Goal: Task Accomplishment & Management: Use online tool/utility

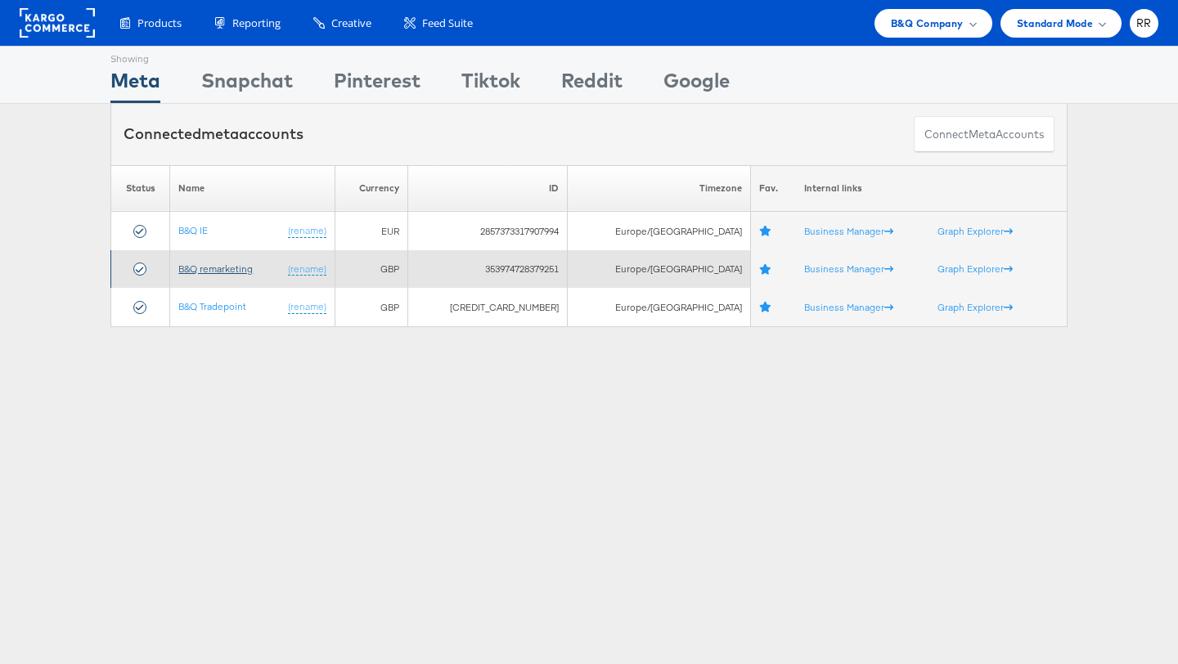
click at [213, 273] on link "B&Q remarketing" at bounding box center [215, 269] width 74 height 12
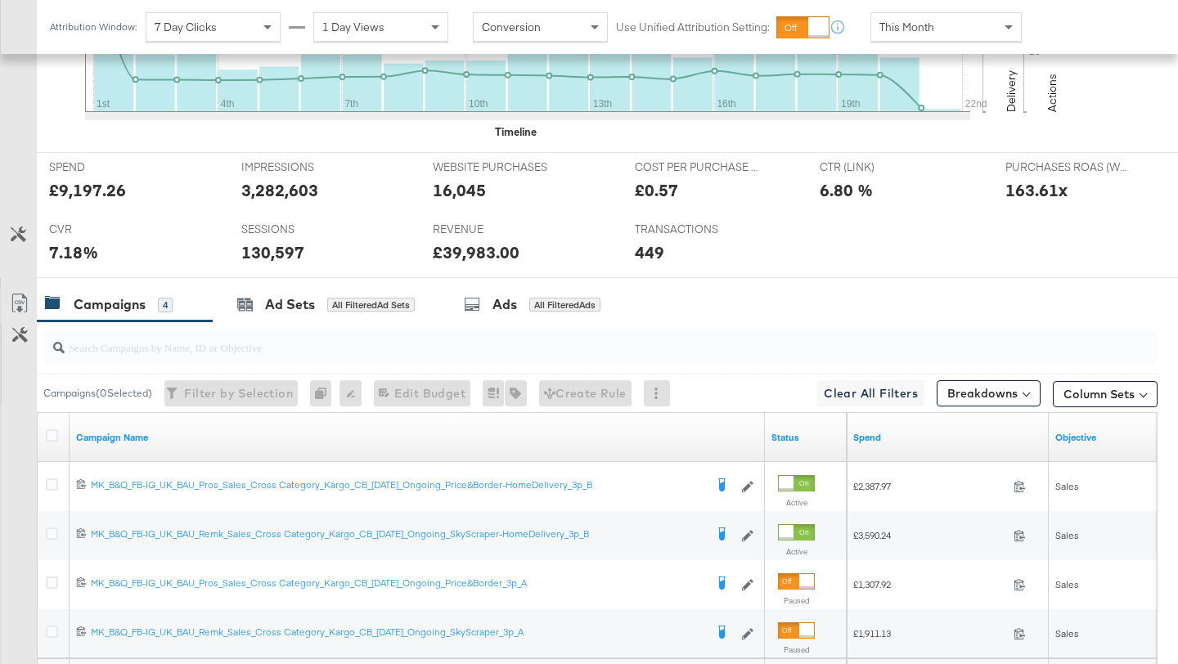
scroll to position [680, 0]
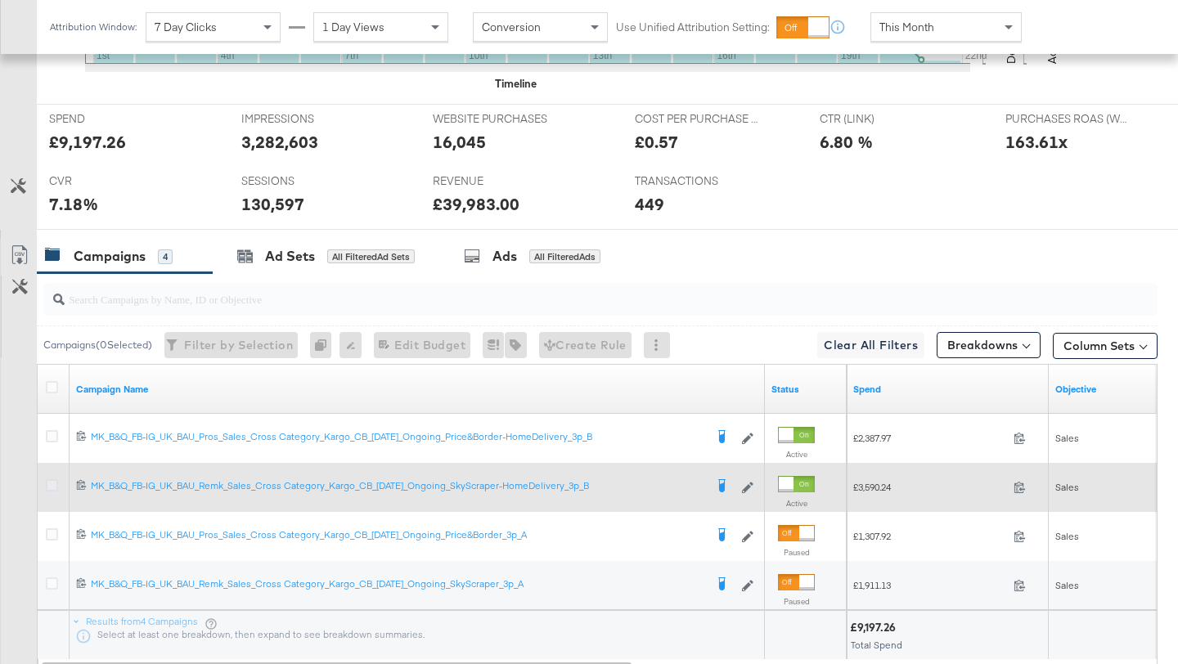
click at [51, 483] on icon at bounding box center [52, 485] width 12 height 12
click at [0, 0] on input "checkbox" at bounding box center [0, 0] width 0 height 0
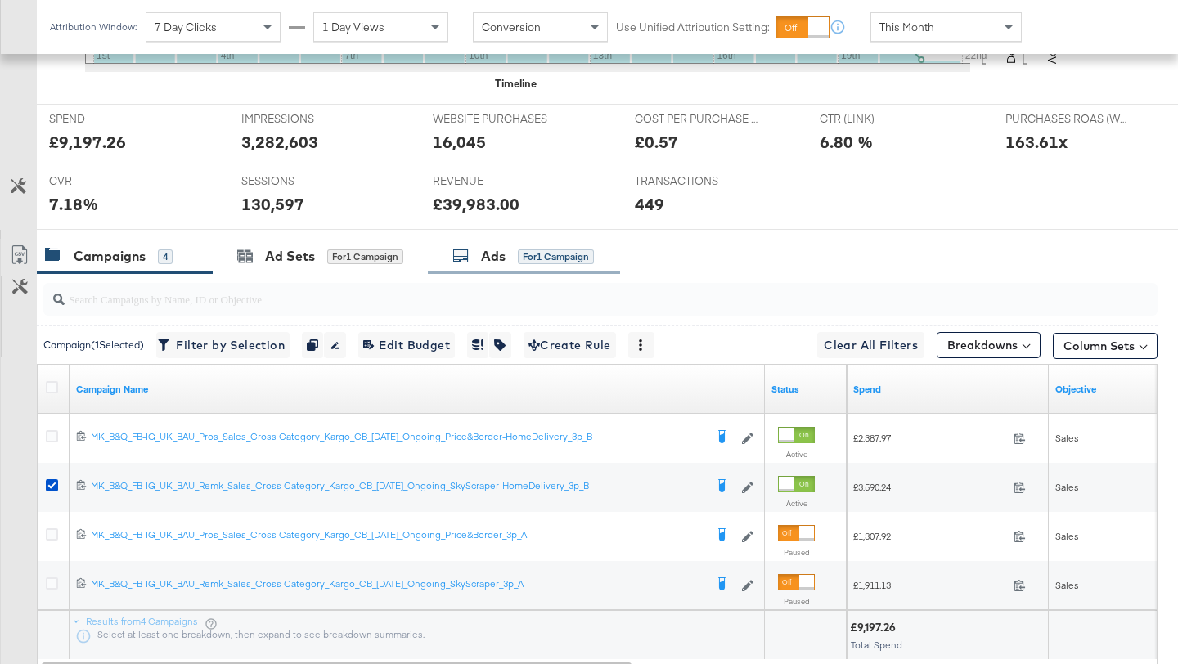
click at [484, 251] on div "Ads" at bounding box center [493, 256] width 25 height 19
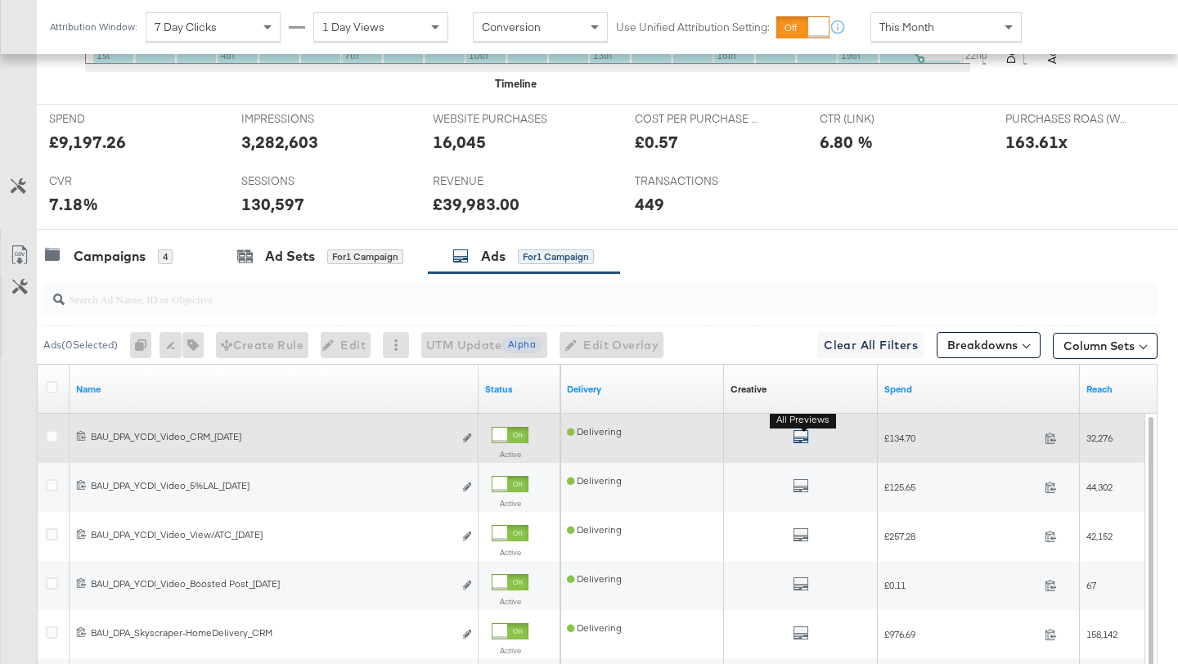
click at [800, 435] on icon "default" at bounding box center [801, 437] width 16 height 16
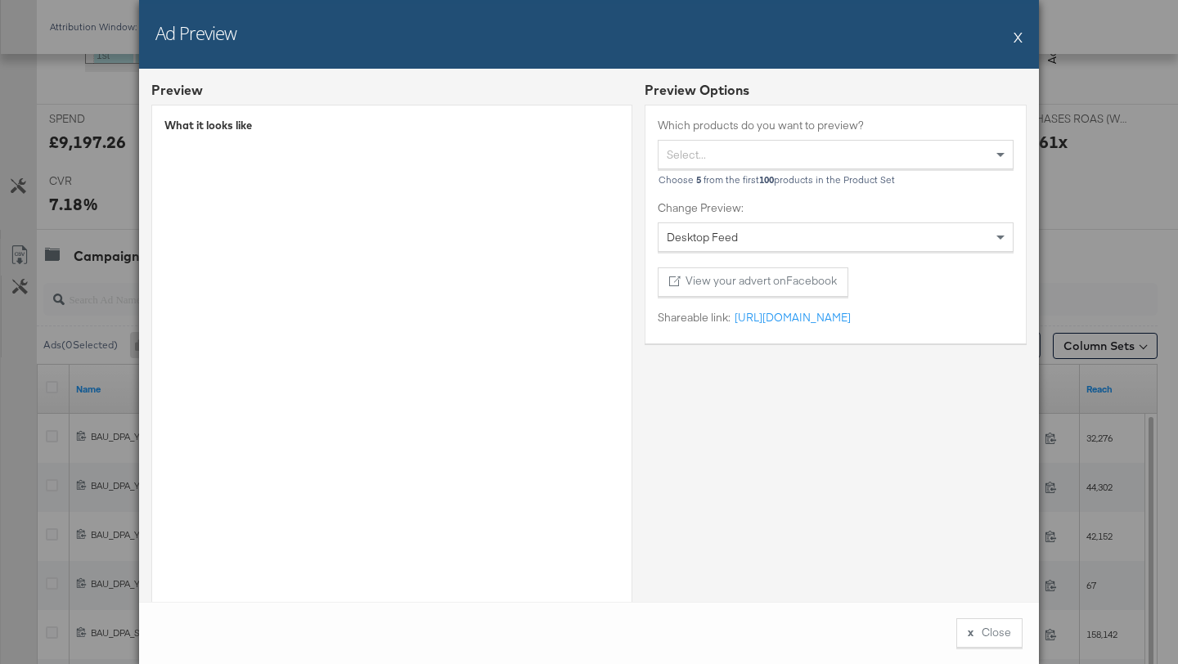
click at [1016, 38] on button "X" at bounding box center [1018, 36] width 9 height 33
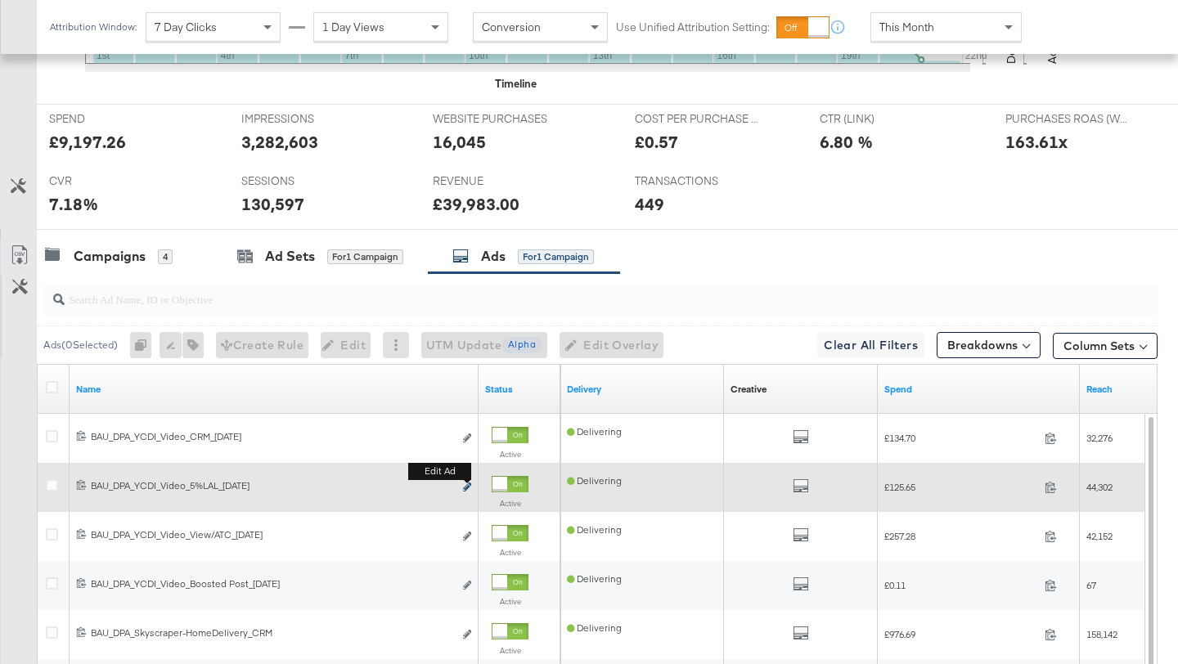
click at [466, 489] on icon "link" at bounding box center [467, 487] width 8 height 9
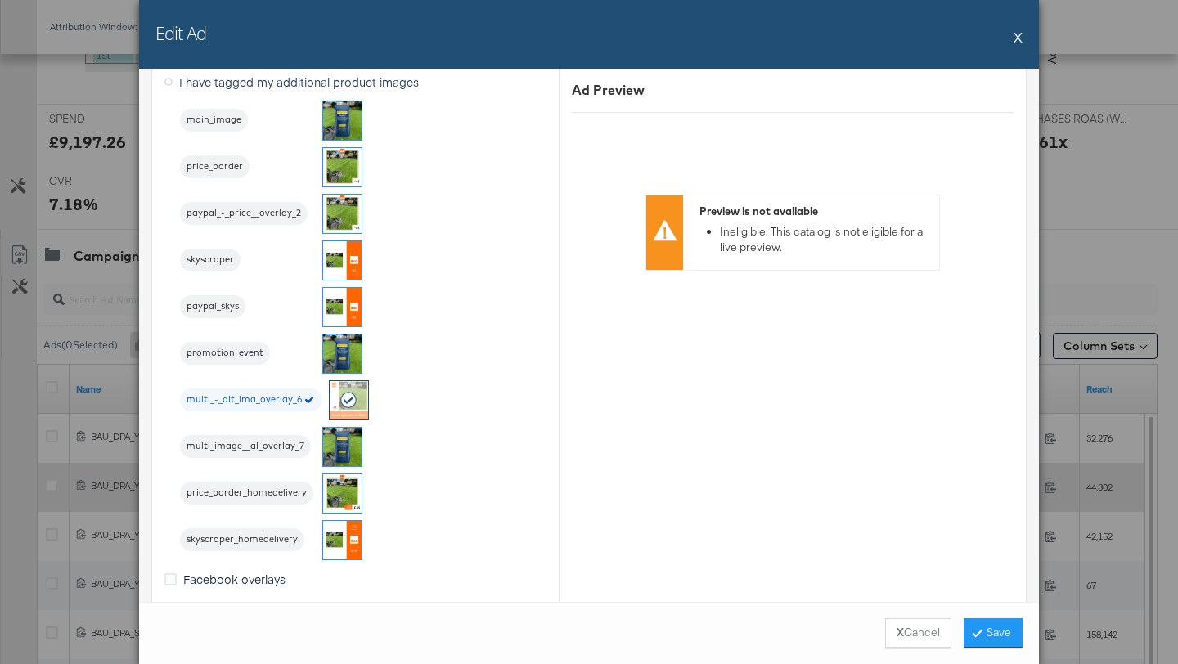
scroll to position [2190, 0]
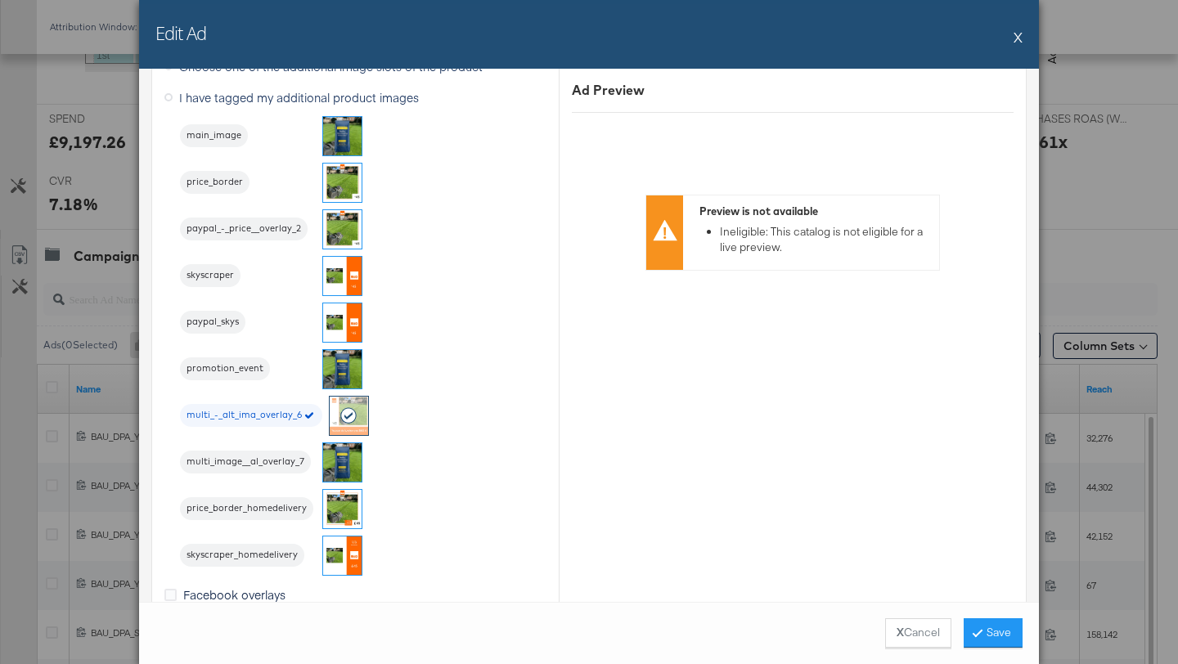
click at [1018, 40] on button "X" at bounding box center [1018, 36] width 9 height 33
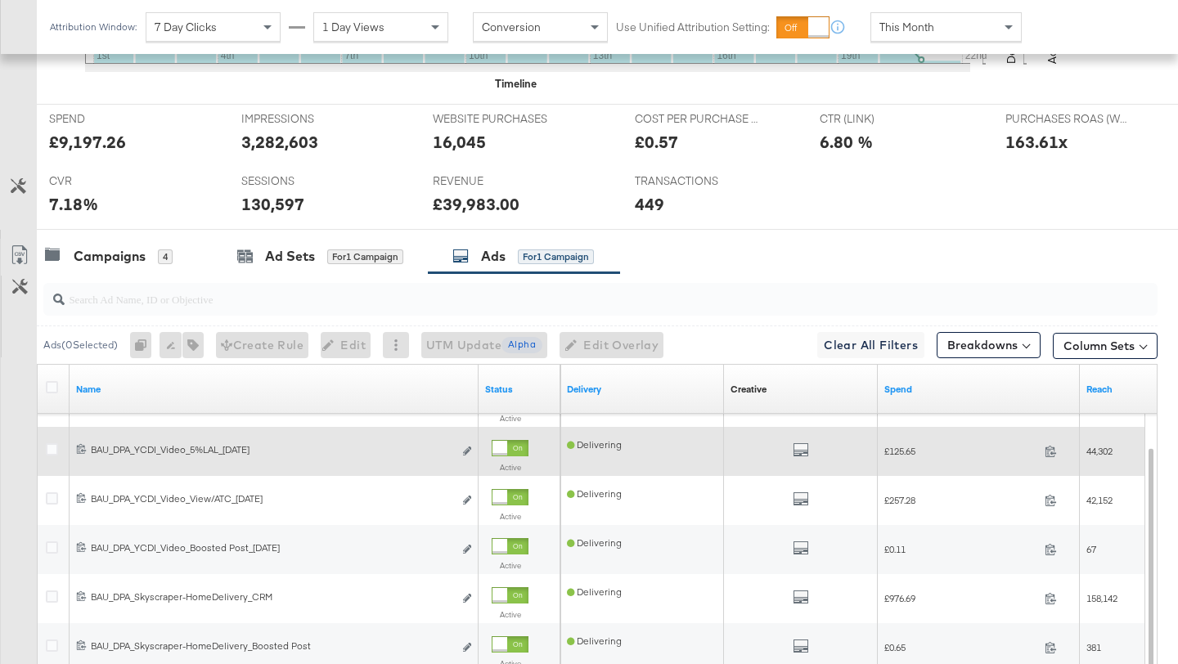
scroll to position [682, 0]
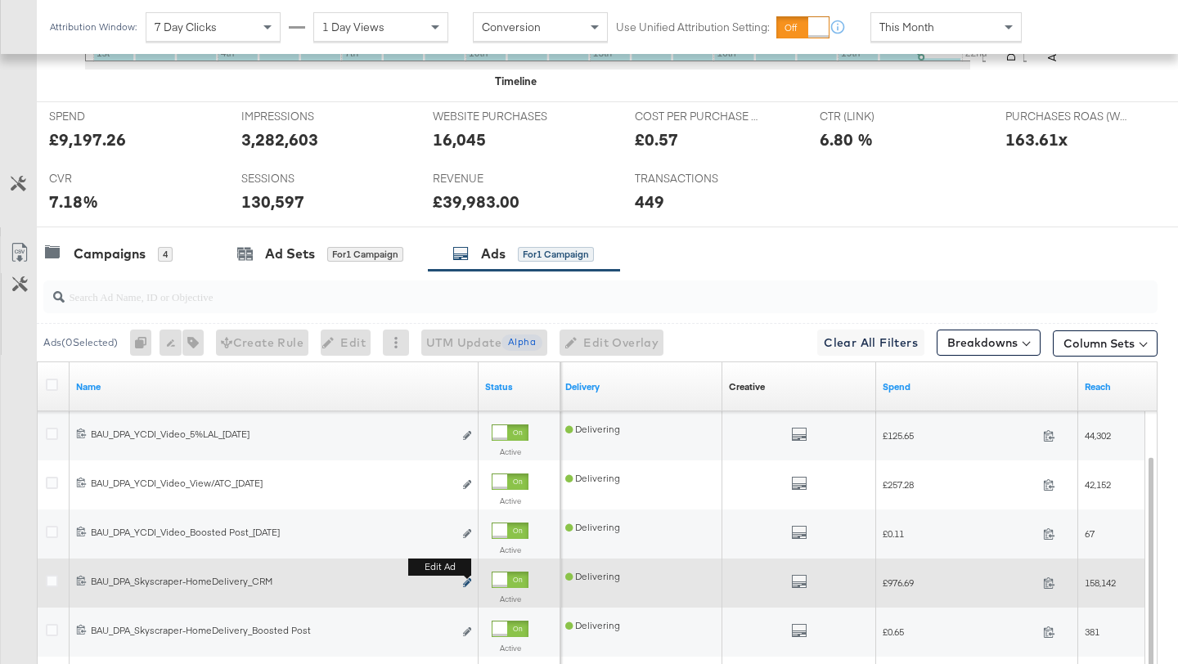
click at [469, 583] on icon "link" at bounding box center [467, 583] width 8 height 9
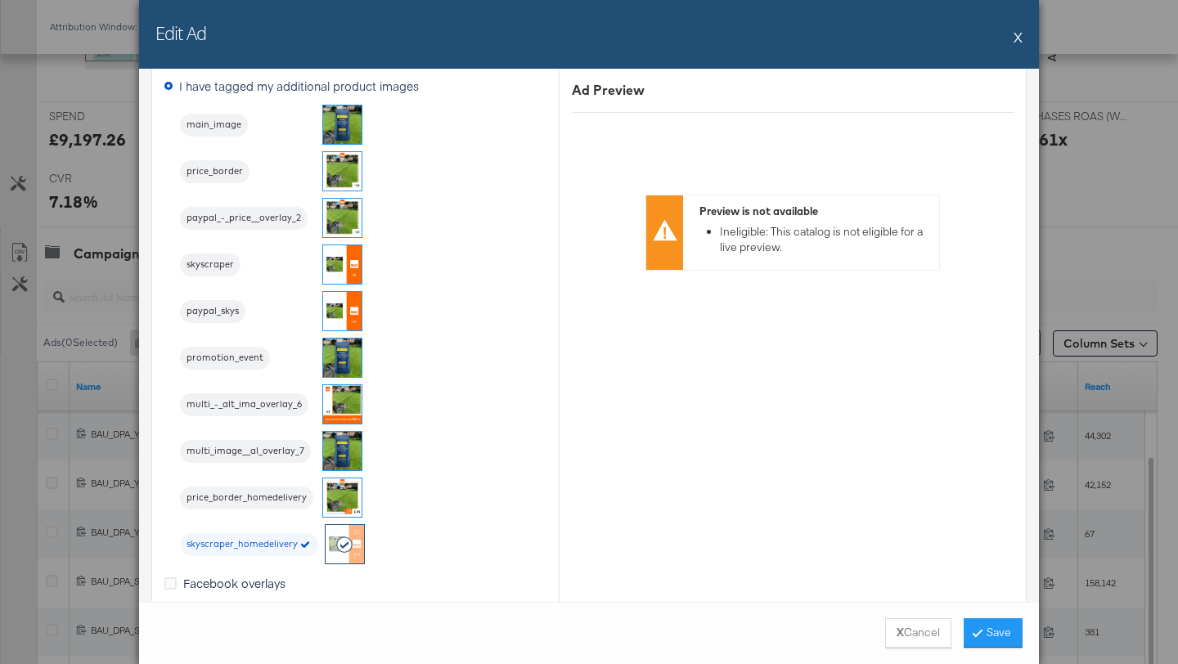
scroll to position [1516, 0]
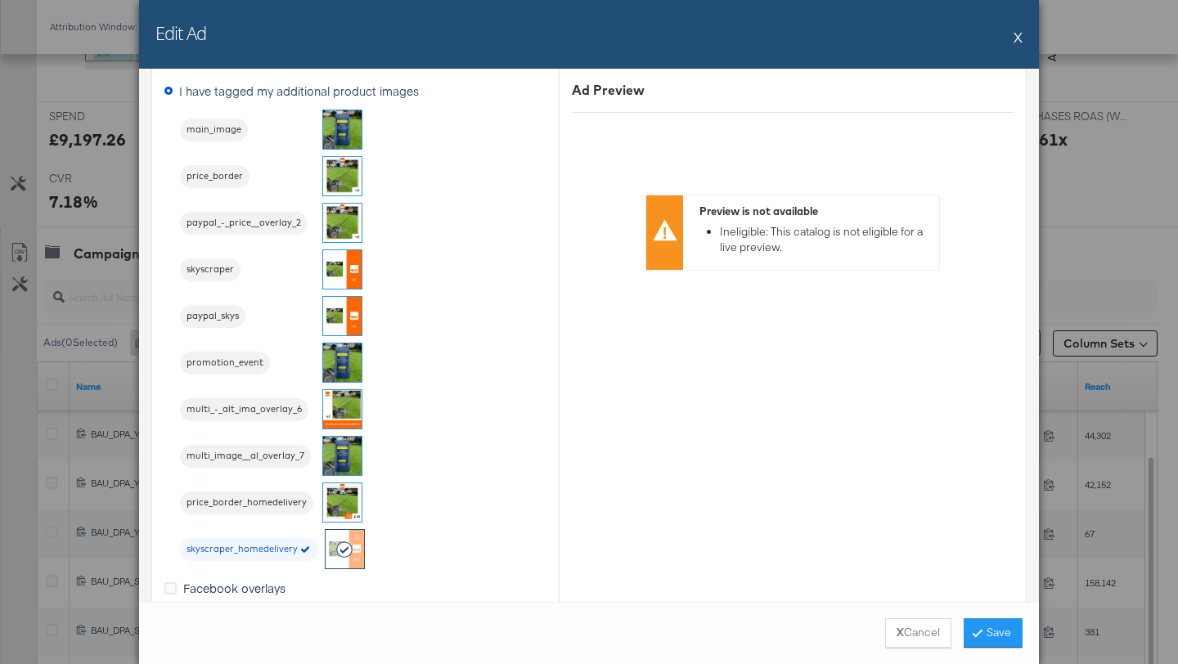
click at [1022, 38] on button "X" at bounding box center [1018, 36] width 9 height 33
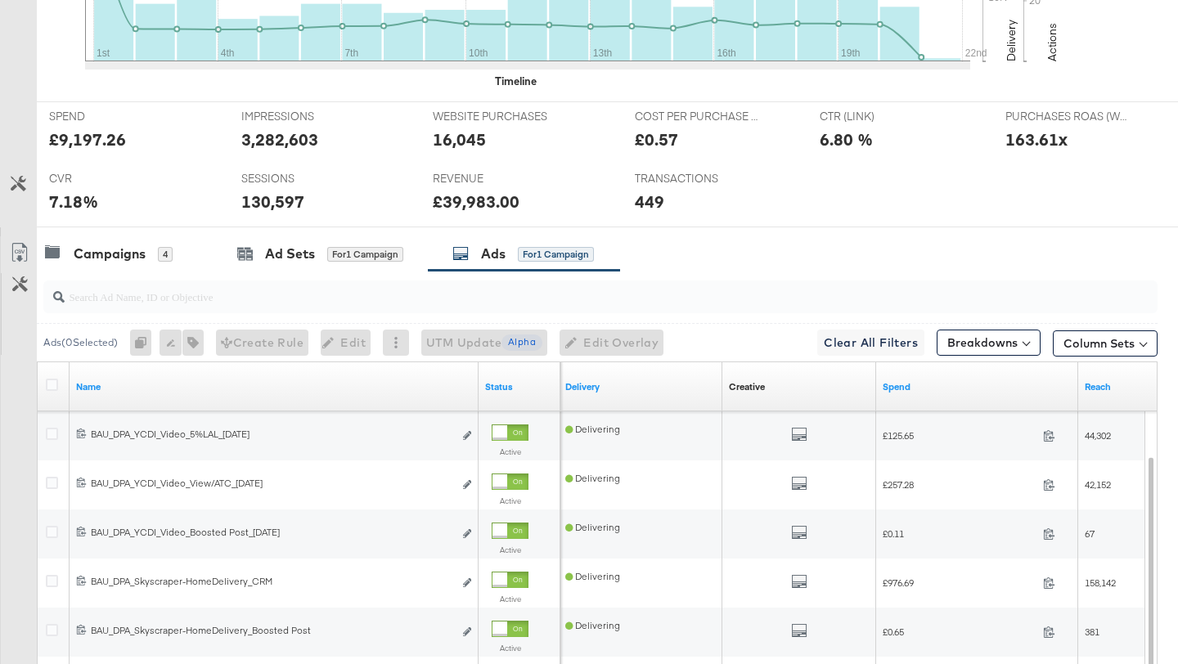
scroll to position [0, 0]
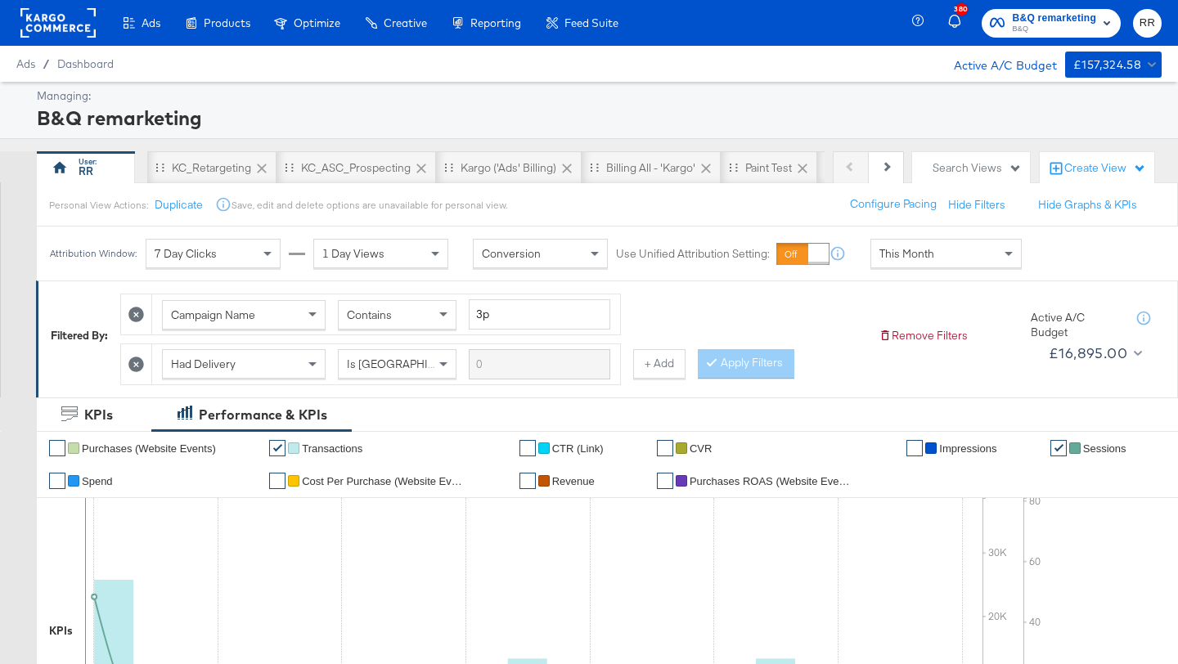
click at [69, 16] on rect at bounding box center [57, 22] width 75 height 29
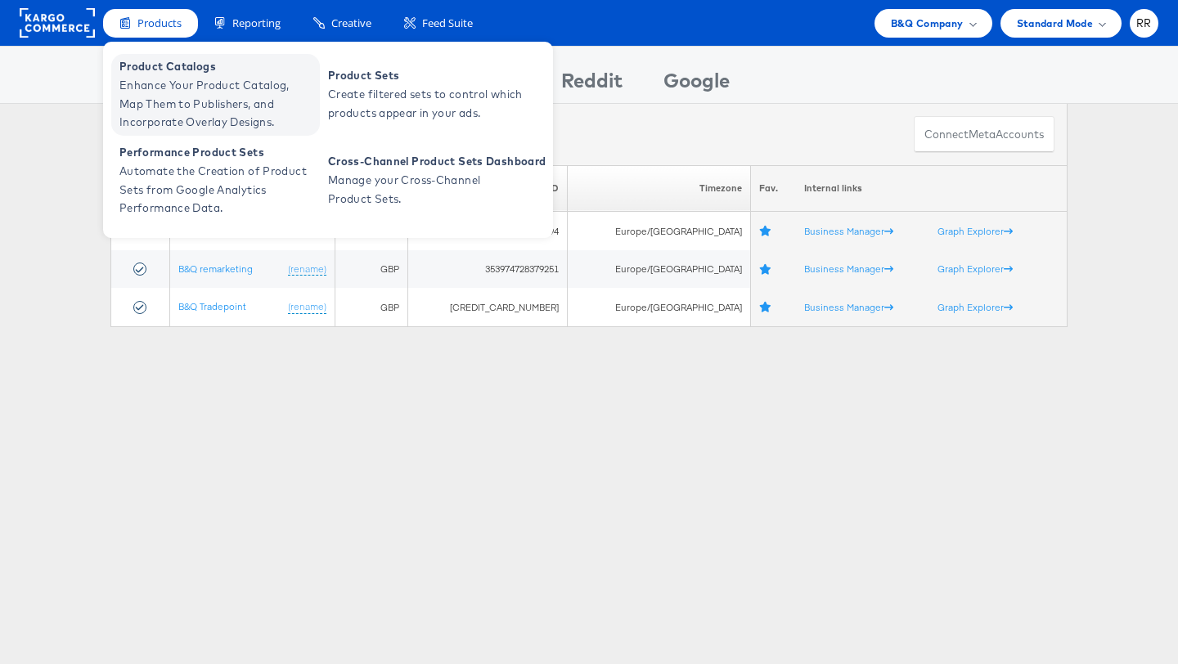
click at [169, 92] on span "Enhance Your Product Catalog, Map Them to Publishers, and Incorporate Overlay D…" at bounding box center [217, 104] width 196 height 56
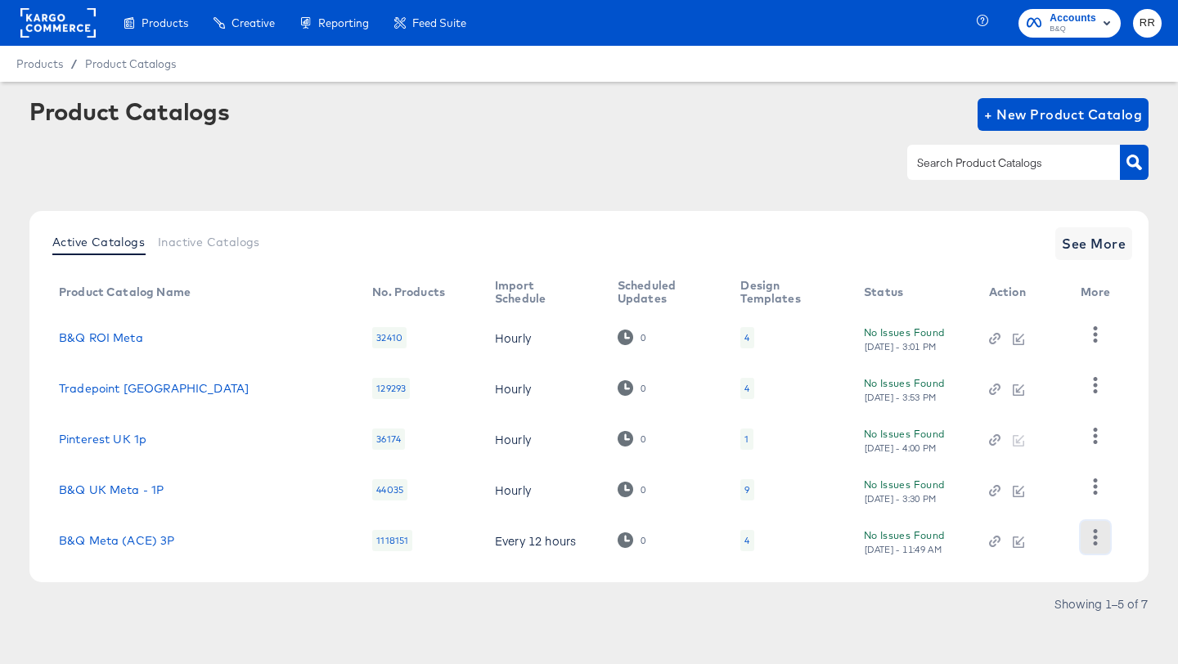
click at [1096, 534] on icon "button" at bounding box center [1095, 537] width 16 height 16
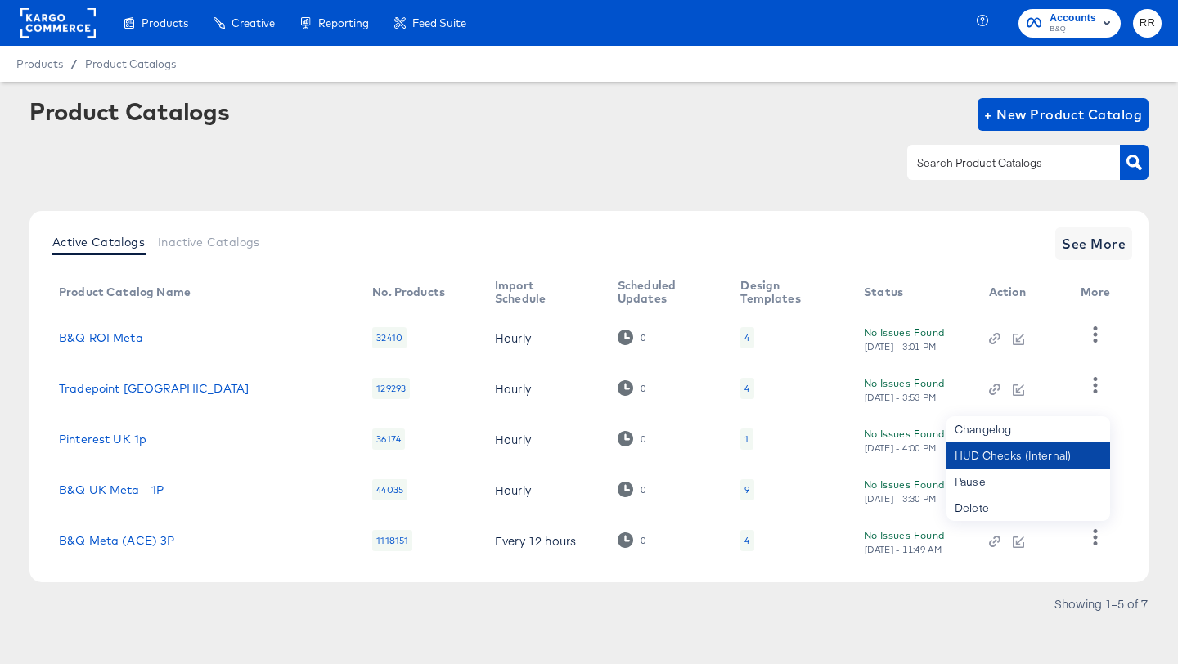
click at [1065, 460] on div "HUD Checks (Internal)" at bounding box center [1029, 456] width 164 height 26
click at [64, 25] on rect at bounding box center [57, 22] width 75 height 29
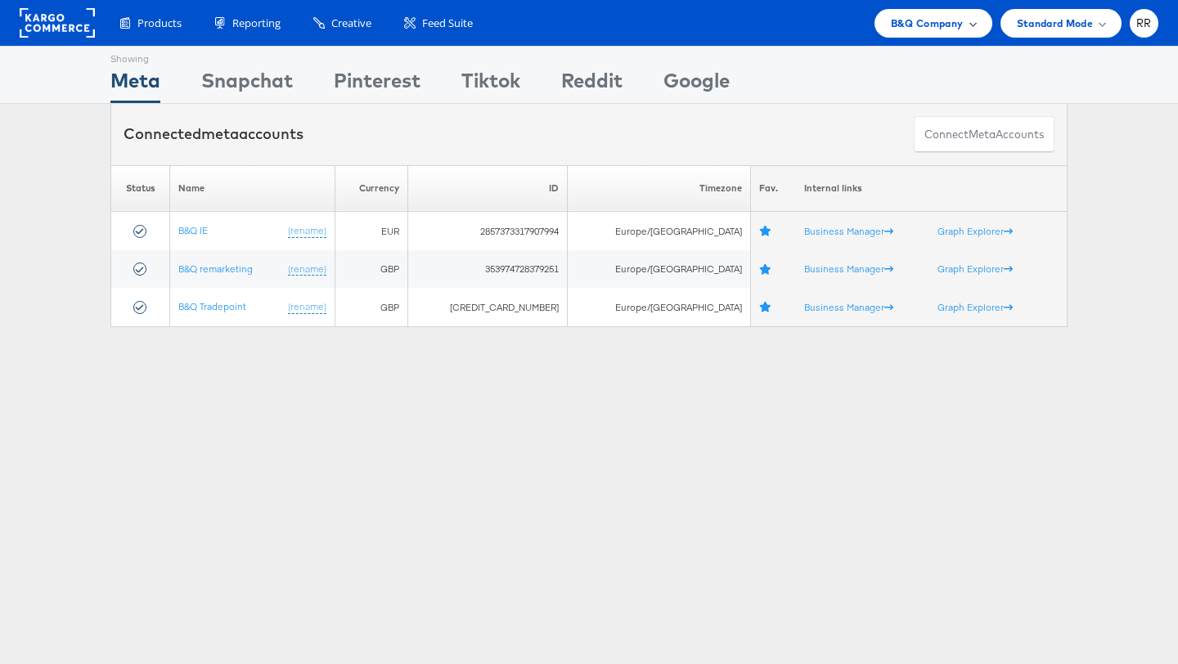
click at [963, 25] on div "B&Q Company" at bounding box center [933, 23] width 85 height 17
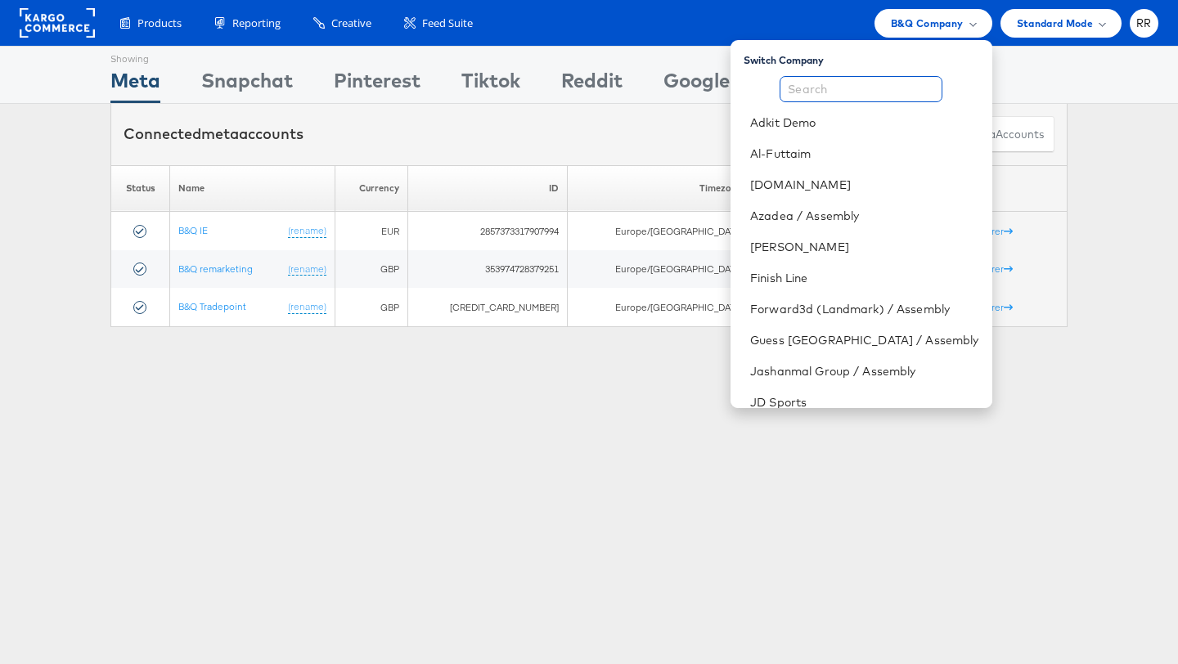
click at [921, 88] on input "text" at bounding box center [861, 89] width 163 height 26
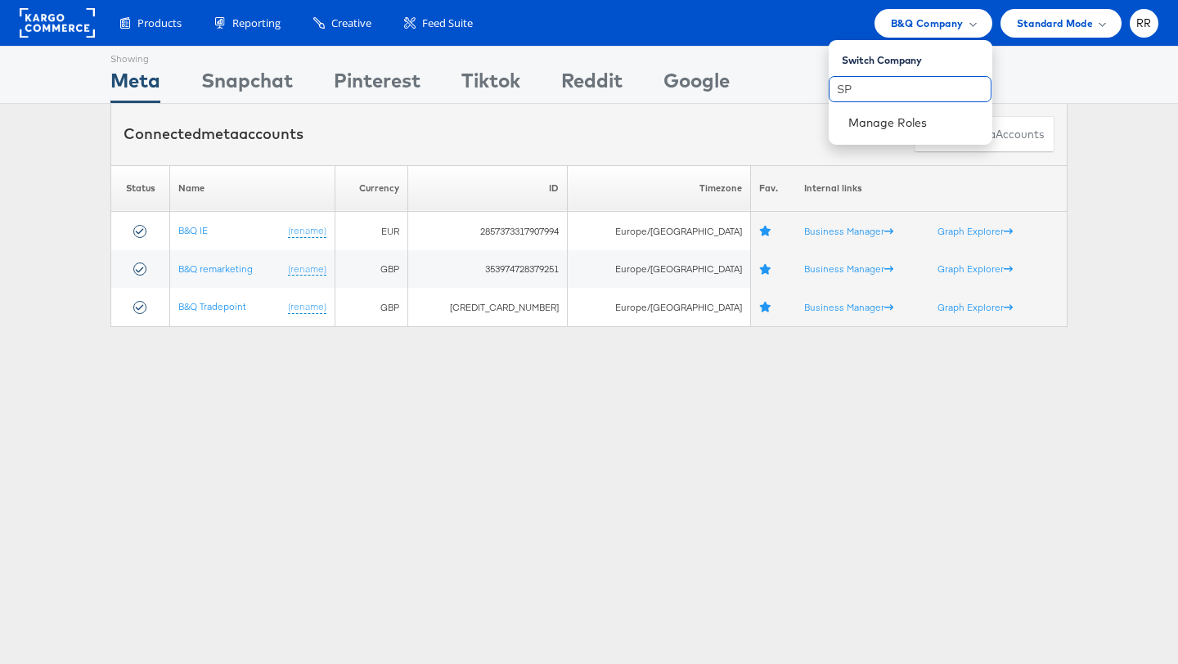
type input "S"
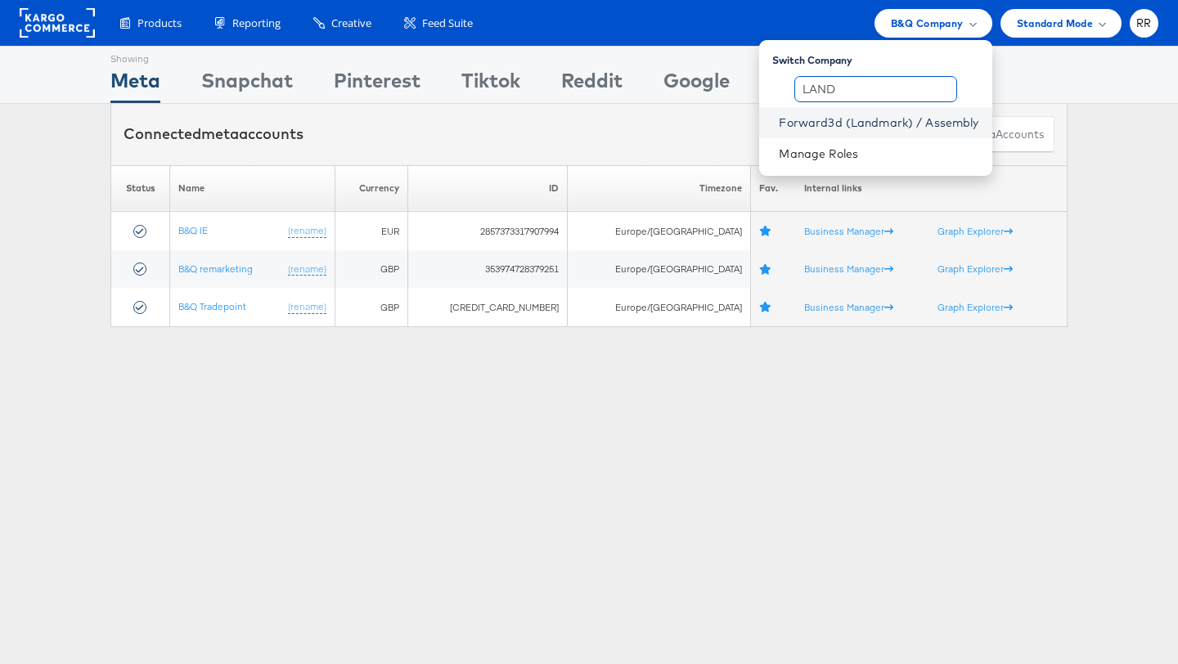
type input "LAND"
click at [900, 126] on link "Forward3d (Landmark) / Assembly" at bounding box center [879, 123] width 200 height 16
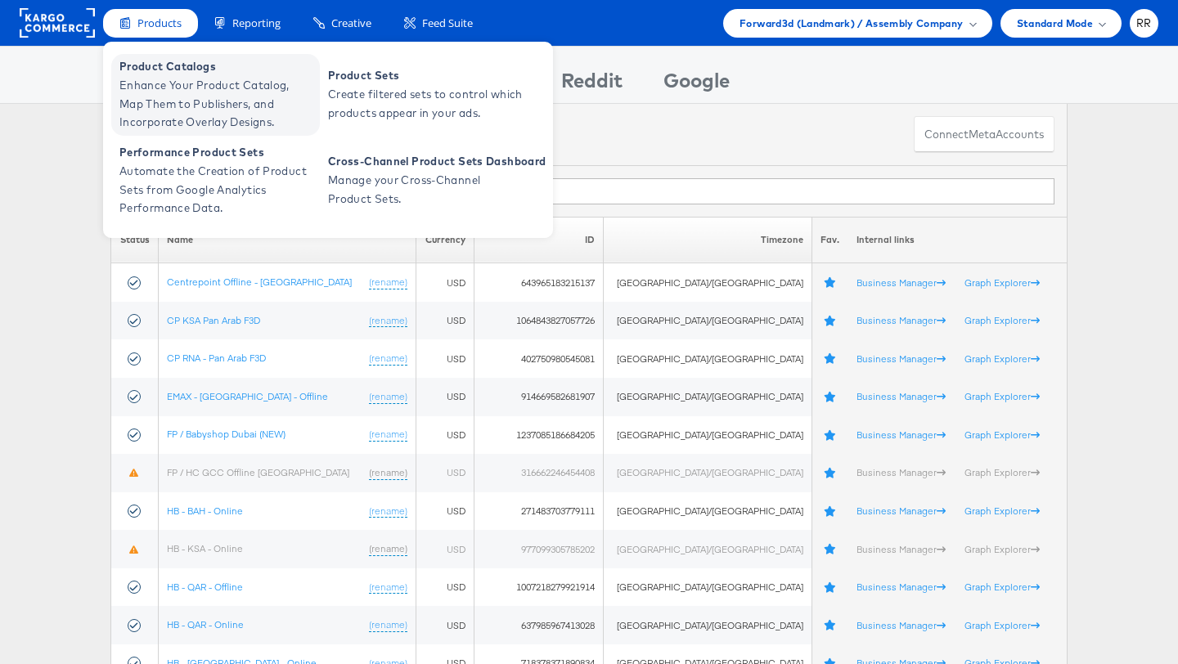
click at [160, 76] on span "Enhance Your Product Catalog, Map Them to Publishers, and Incorporate Overlay D…" at bounding box center [217, 104] width 196 height 56
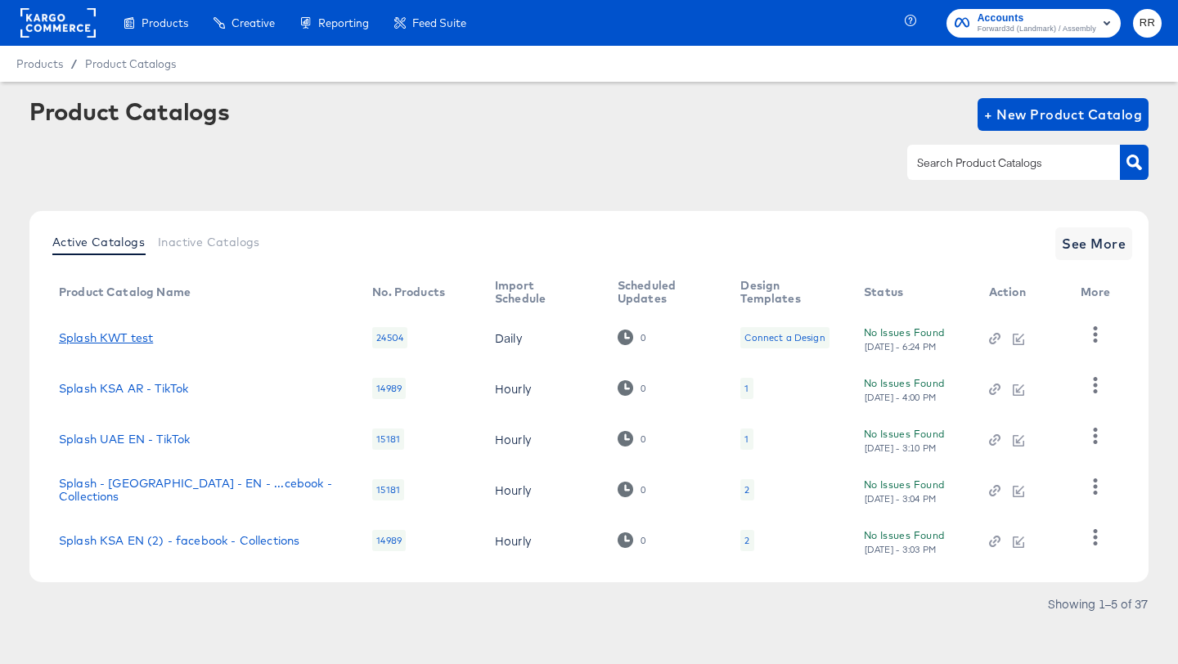
click at [132, 340] on link "Splash KWT test" at bounding box center [106, 337] width 94 height 13
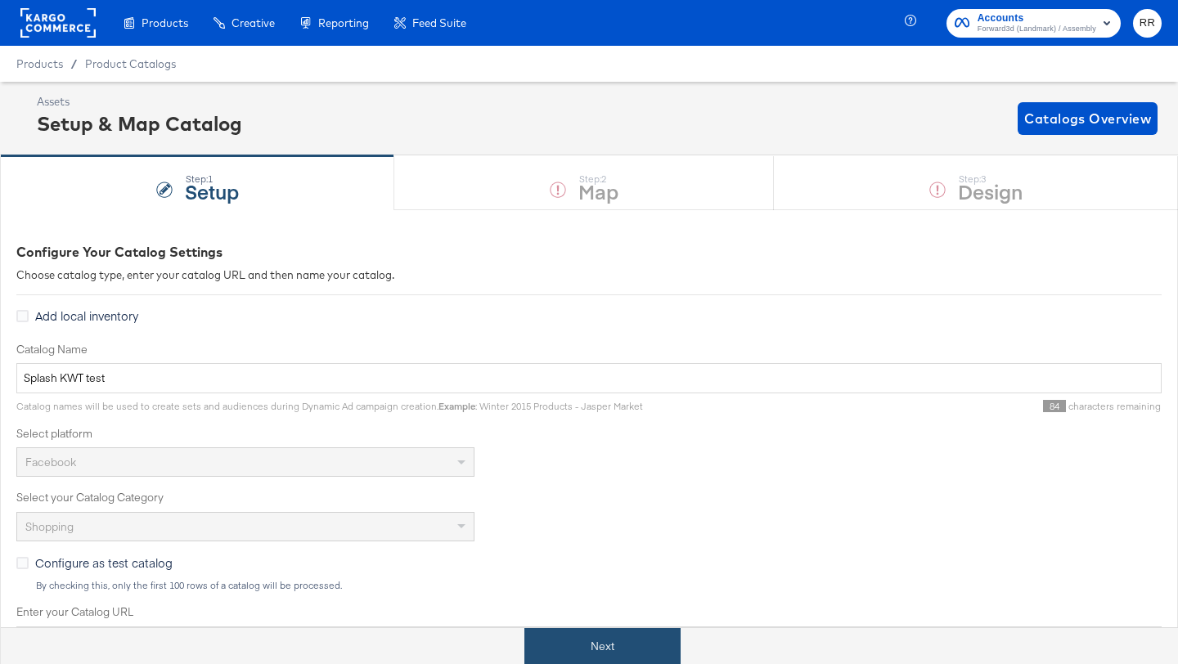
click at [626, 635] on button "Next" at bounding box center [603, 646] width 156 height 37
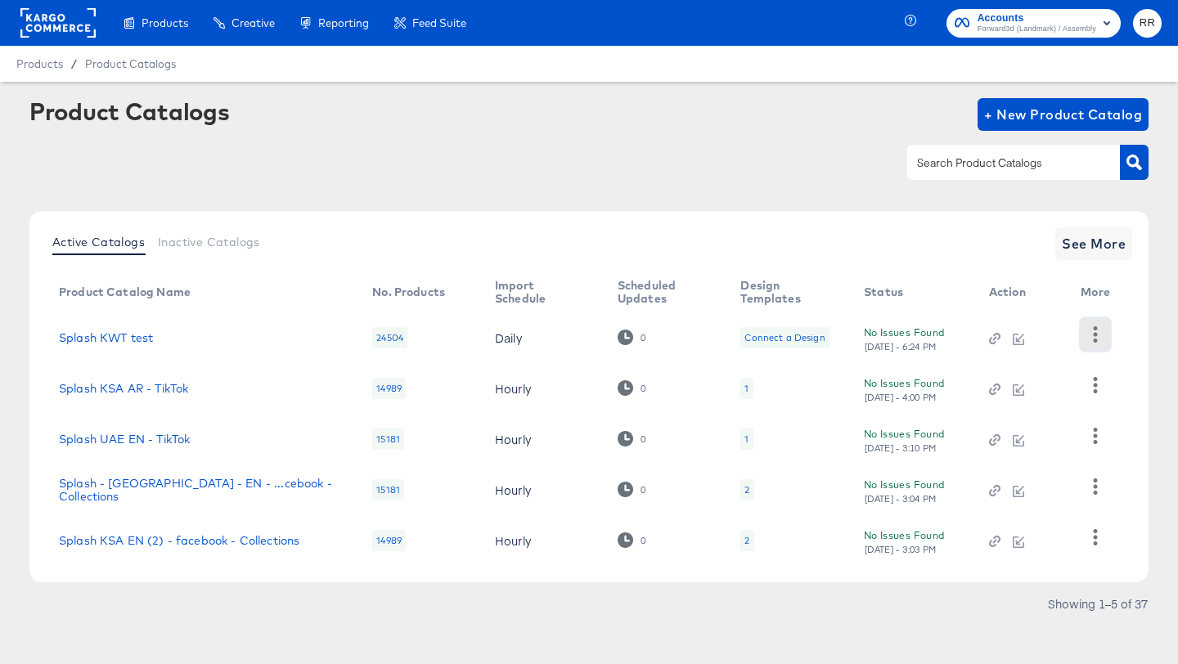
click at [1103, 336] on icon "button" at bounding box center [1095, 334] width 16 height 16
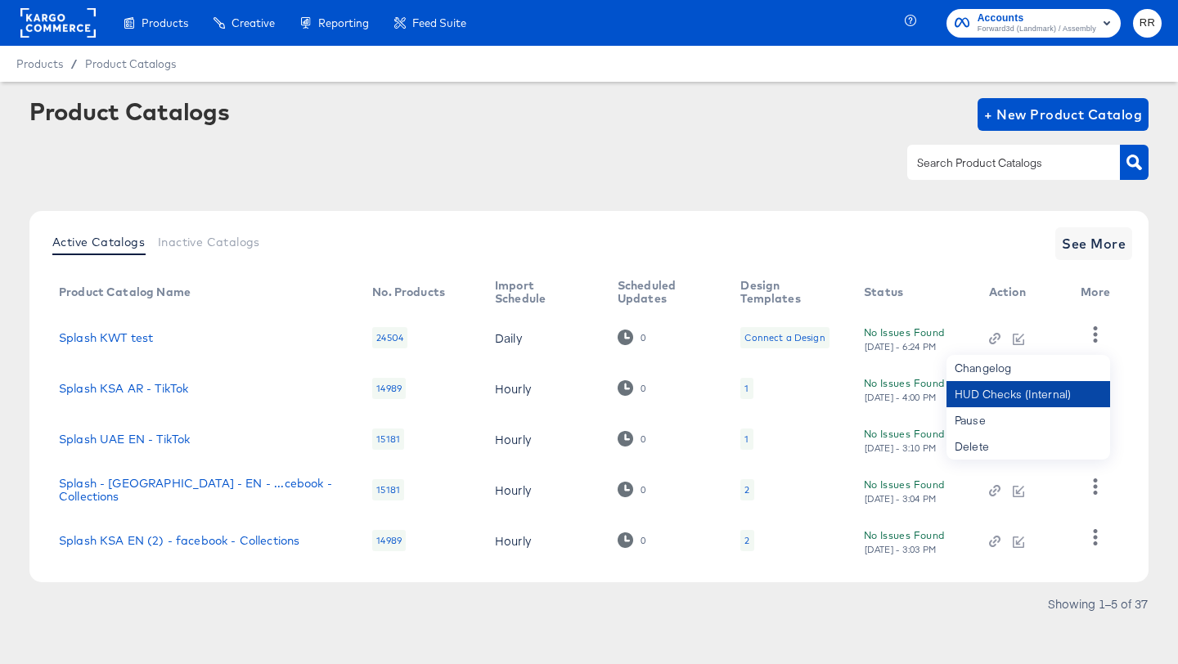
click at [1073, 389] on div "HUD Checks (Internal)" at bounding box center [1029, 394] width 164 height 26
click at [386, 336] on div "12345" at bounding box center [388, 337] width 33 height 21
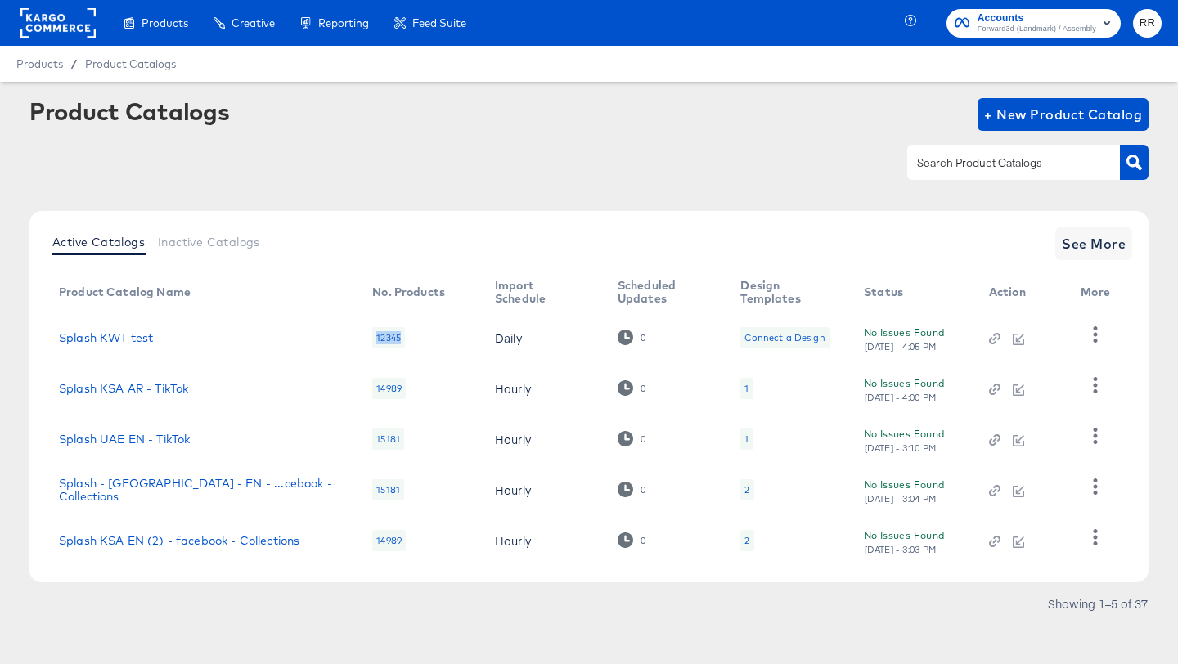
click at [386, 336] on div "12345" at bounding box center [388, 337] width 33 height 21
copy div "12345"
click at [108, 332] on link "Splash KWT test" at bounding box center [106, 337] width 94 height 13
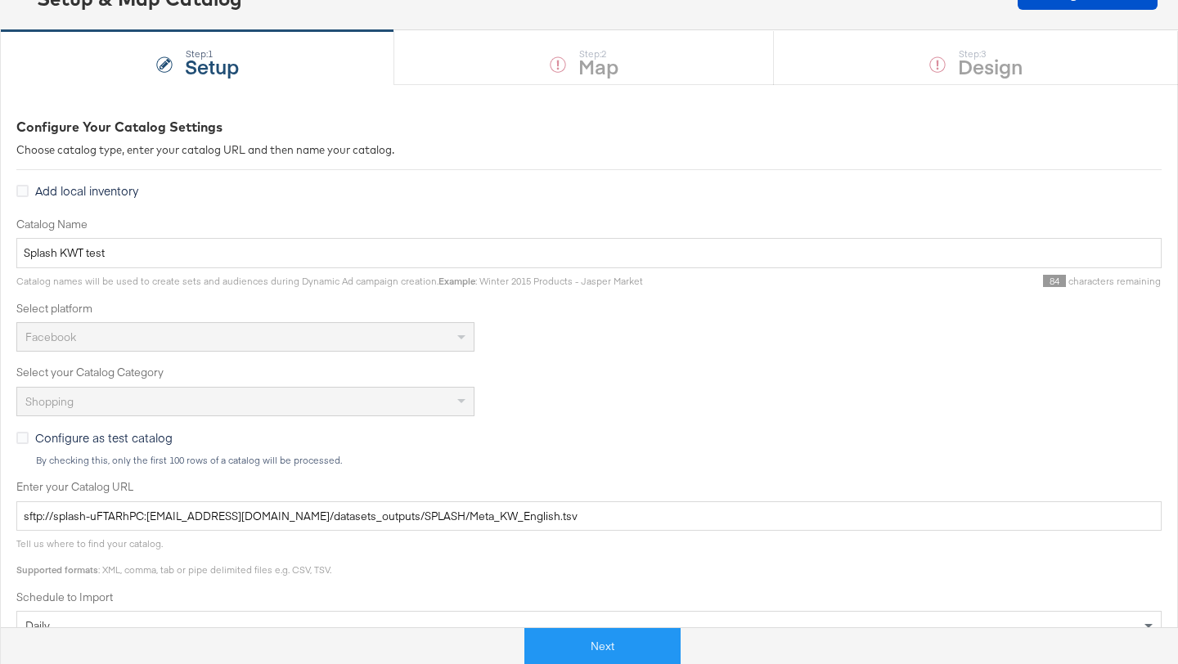
scroll to position [294, 0]
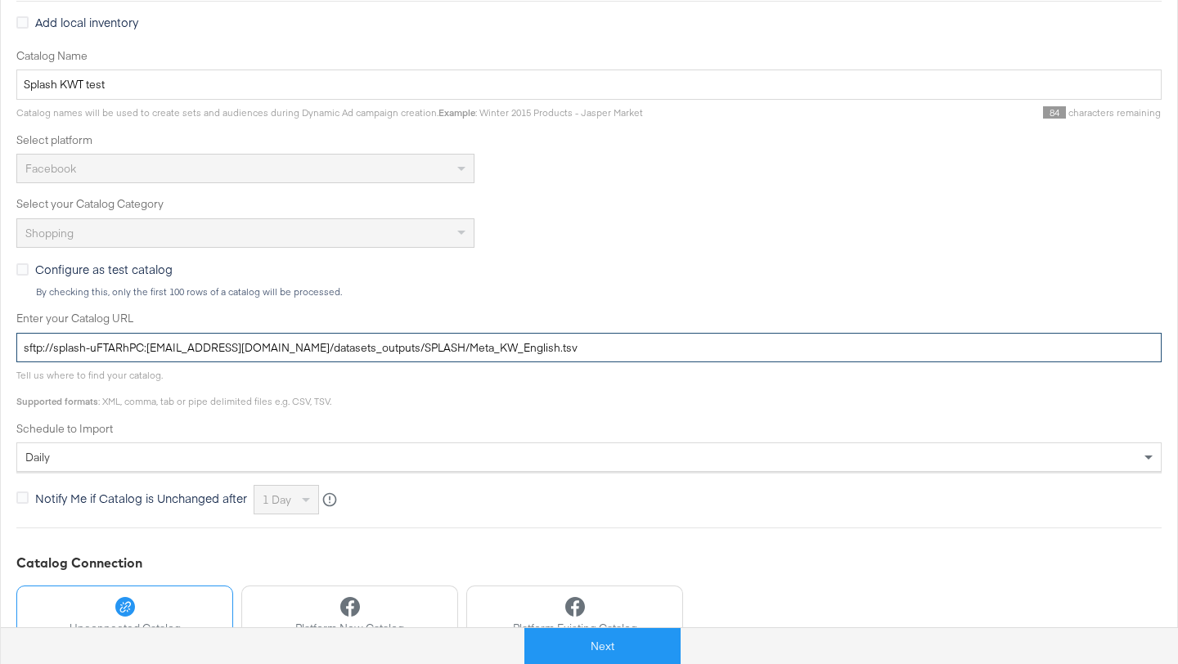
click at [384, 343] on input "sftp://splash-uFTARhPC:oxZAHsFK60d5Tr9DRjTQrET7@sftp.stage.forwardpmx.com/datas…" at bounding box center [589, 348] width 1146 height 30
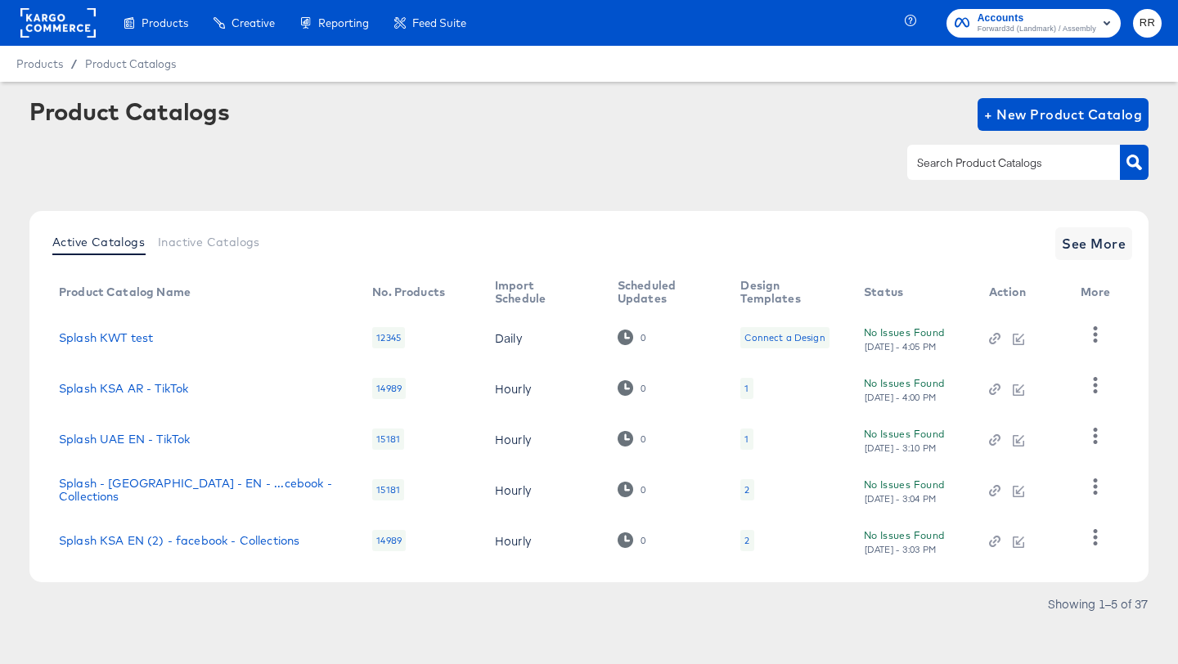
click at [943, 168] on input "text" at bounding box center [1001, 163] width 174 height 19
type input "splash"
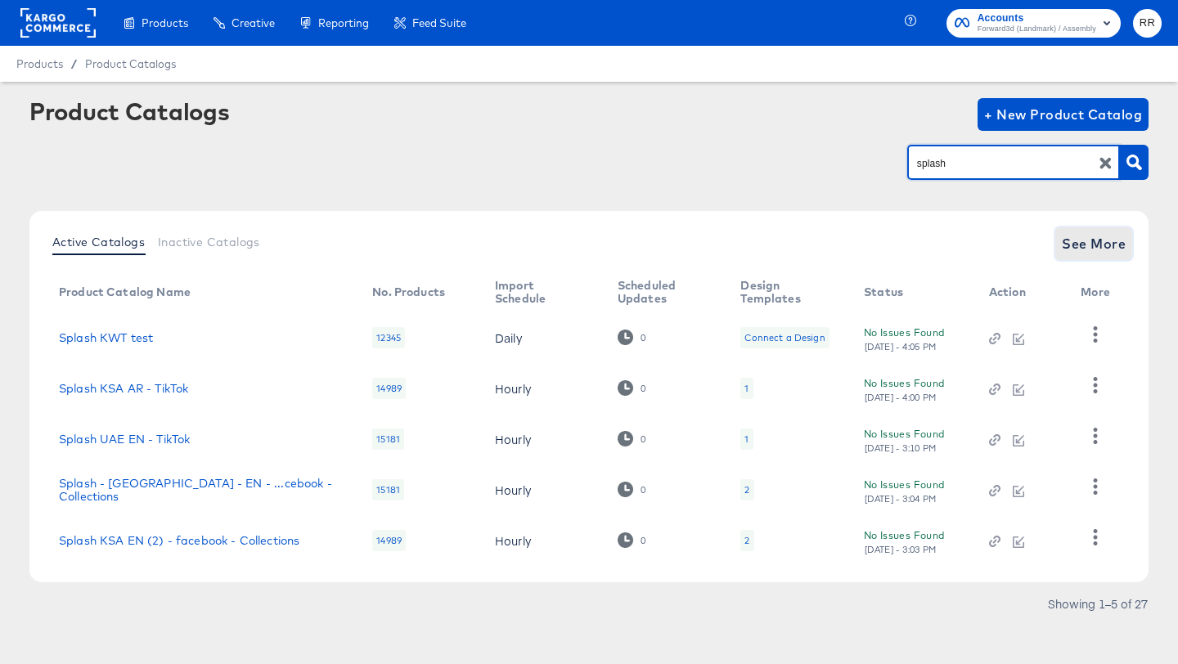
click at [1101, 239] on span "See More" at bounding box center [1094, 243] width 64 height 23
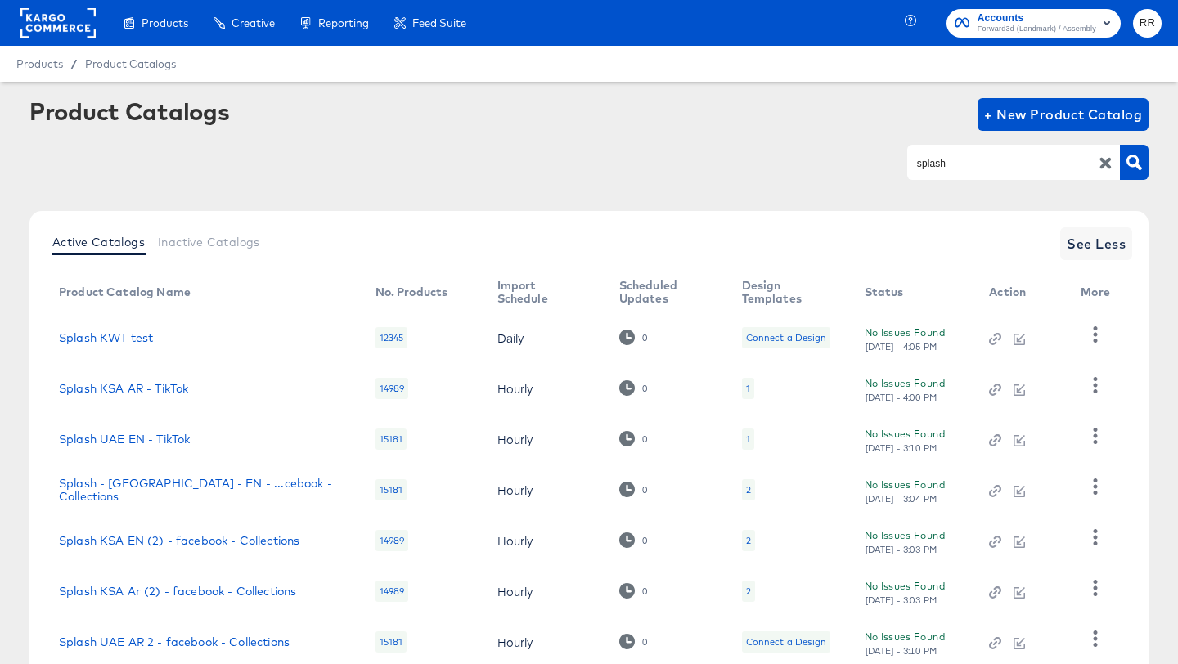
scroll to position [263, 0]
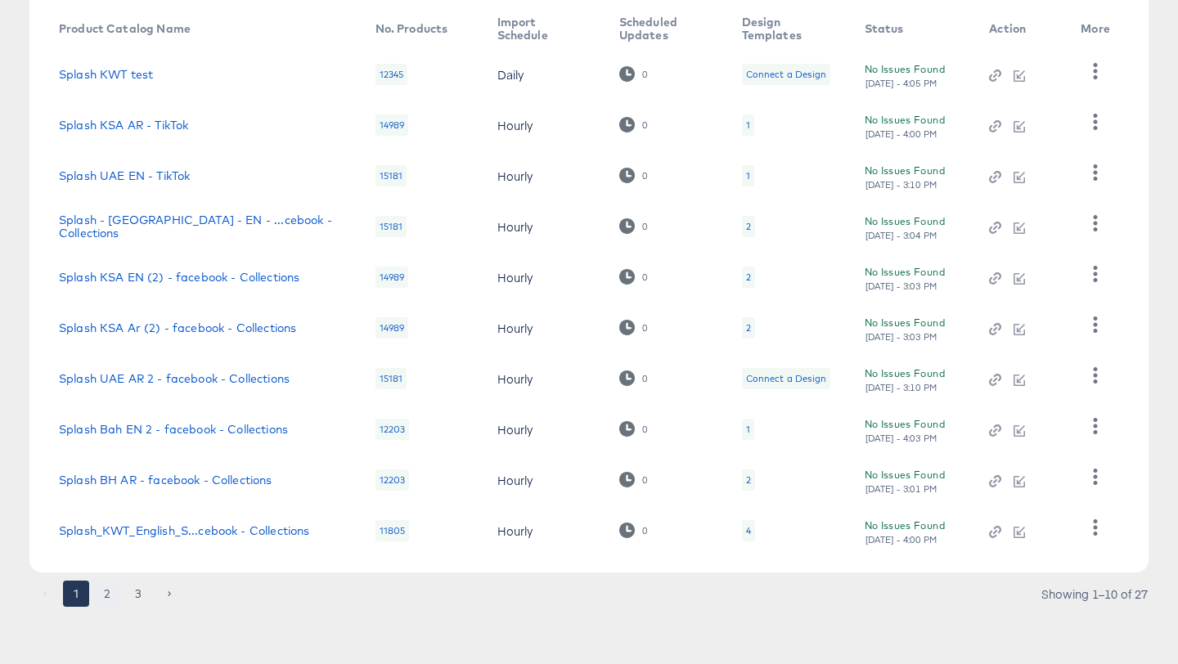
click at [105, 592] on button "2" at bounding box center [107, 594] width 26 height 26
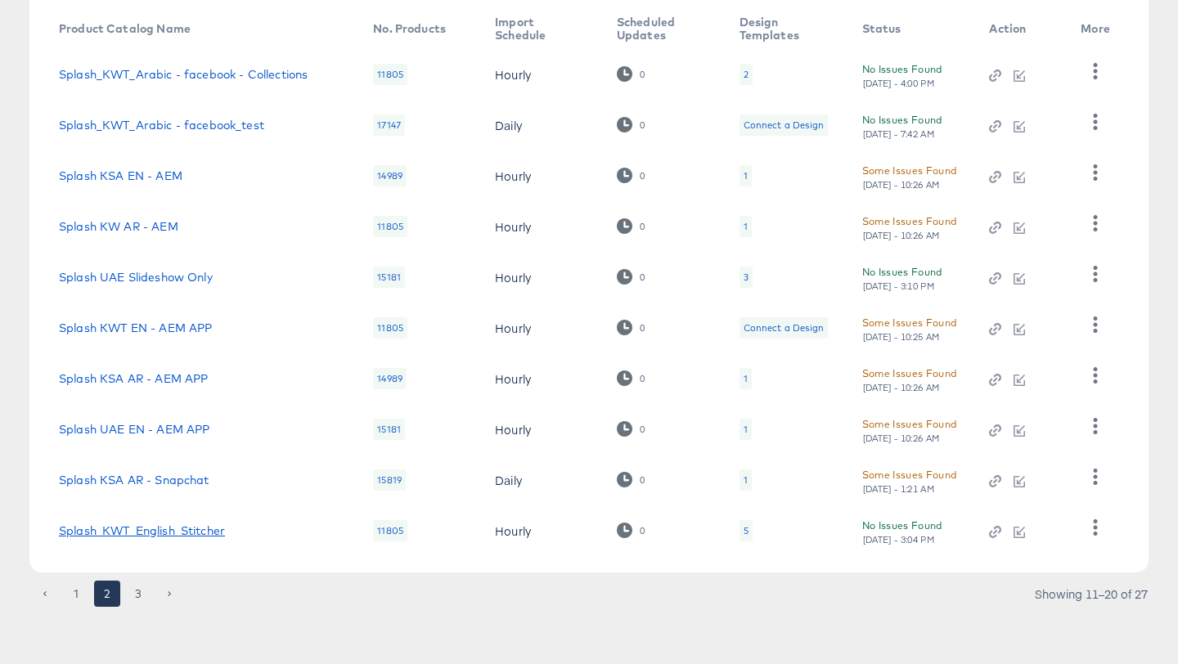
click at [175, 535] on link "Splash_KWT_English_Stitcher" at bounding box center [142, 531] width 166 height 13
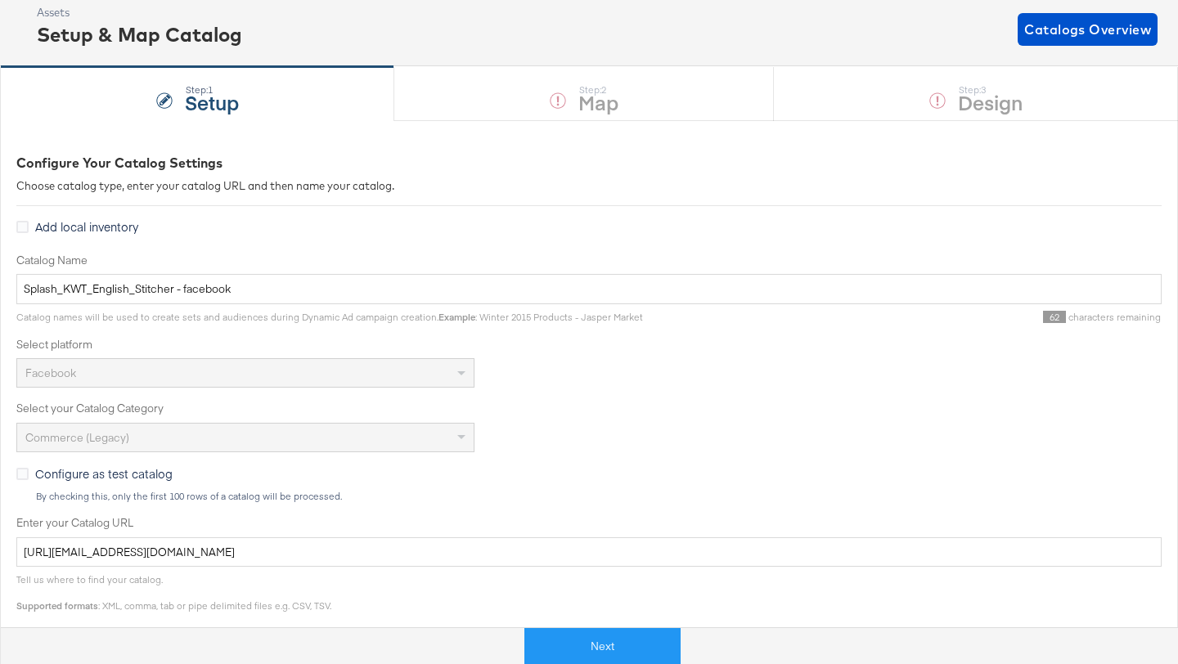
scroll to position [187, 0]
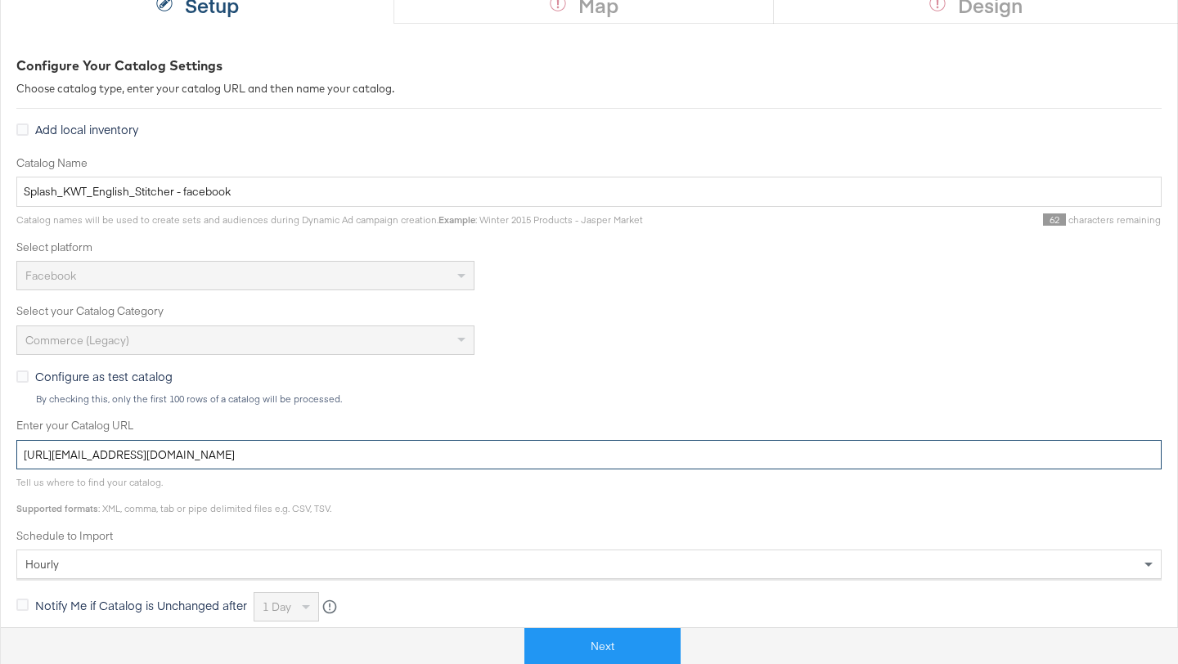
click at [413, 456] on input "https://kargo_lmskwsplash:vpGShTS8N6SMKHVKg@feedftp.lmg.do/lmskwsplashfeeds/pro…" at bounding box center [589, 455] width 1146 height 30
paste input "sftp://splash-uFTARhPC:oxZAHsFK60d5Tr9DRjTQrET7@sftp.stage.forwardpmx.com/datas…"
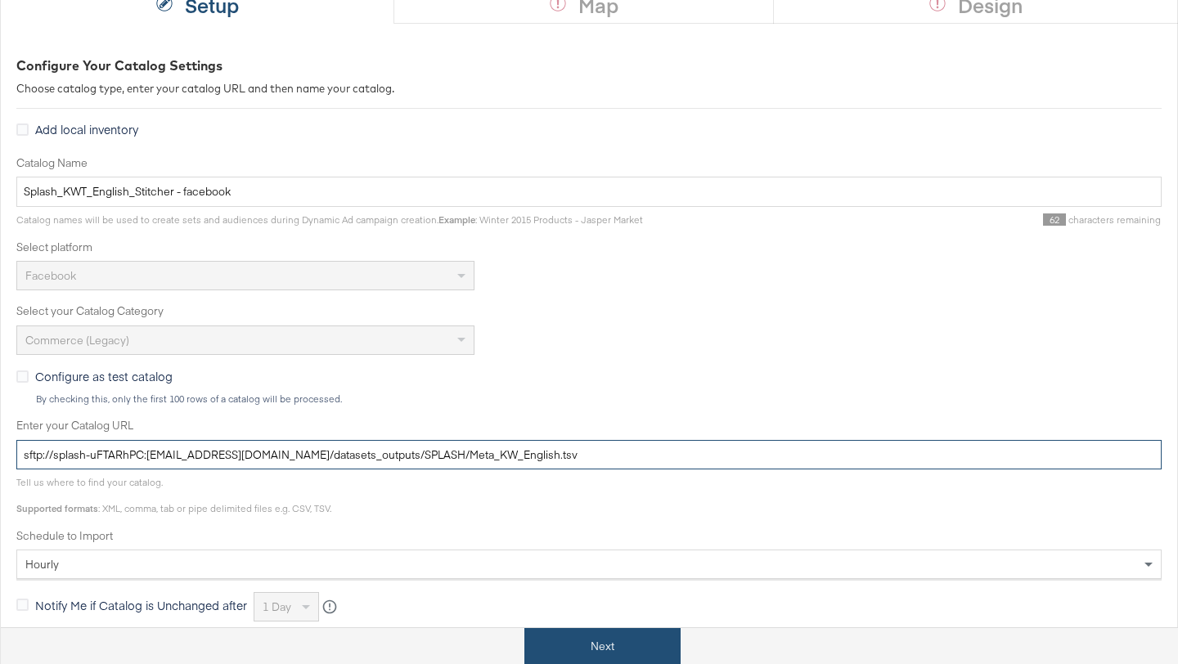
type input "sftp://splash-uFTARhPC:oxZAHsFK60d5Tr9DRjTQrET7@sftp.stage.forwardpmx.com/datas…"
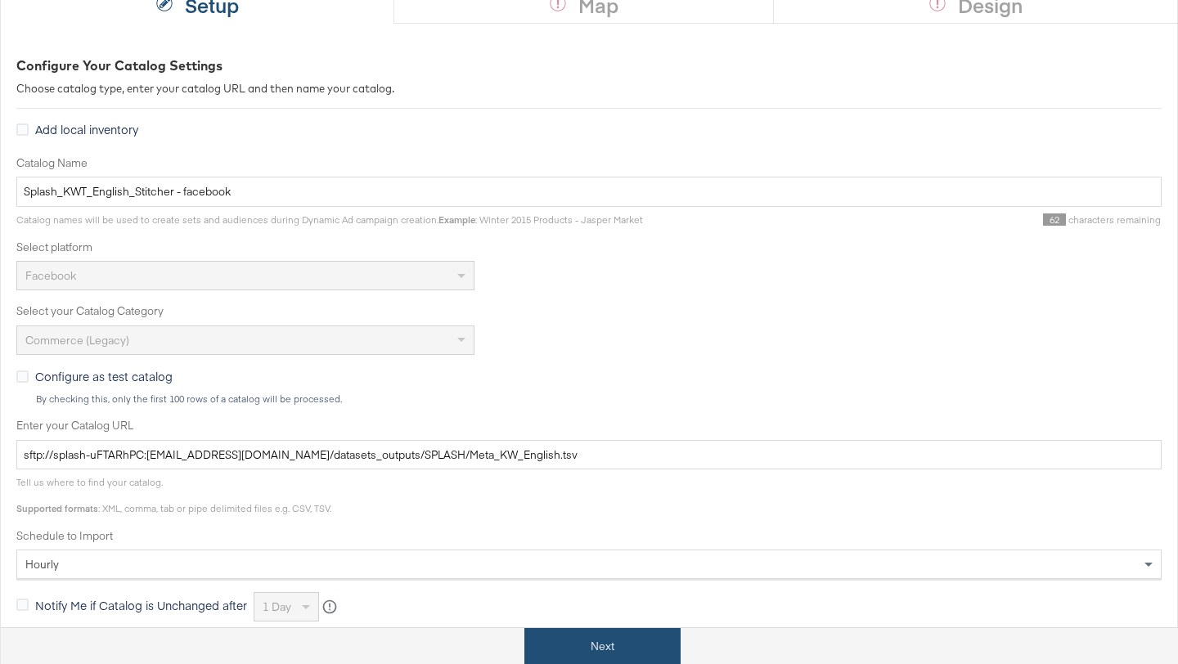
click at [615, 644] on button "Next" at bounding box center [603, 646] width 156 height 37
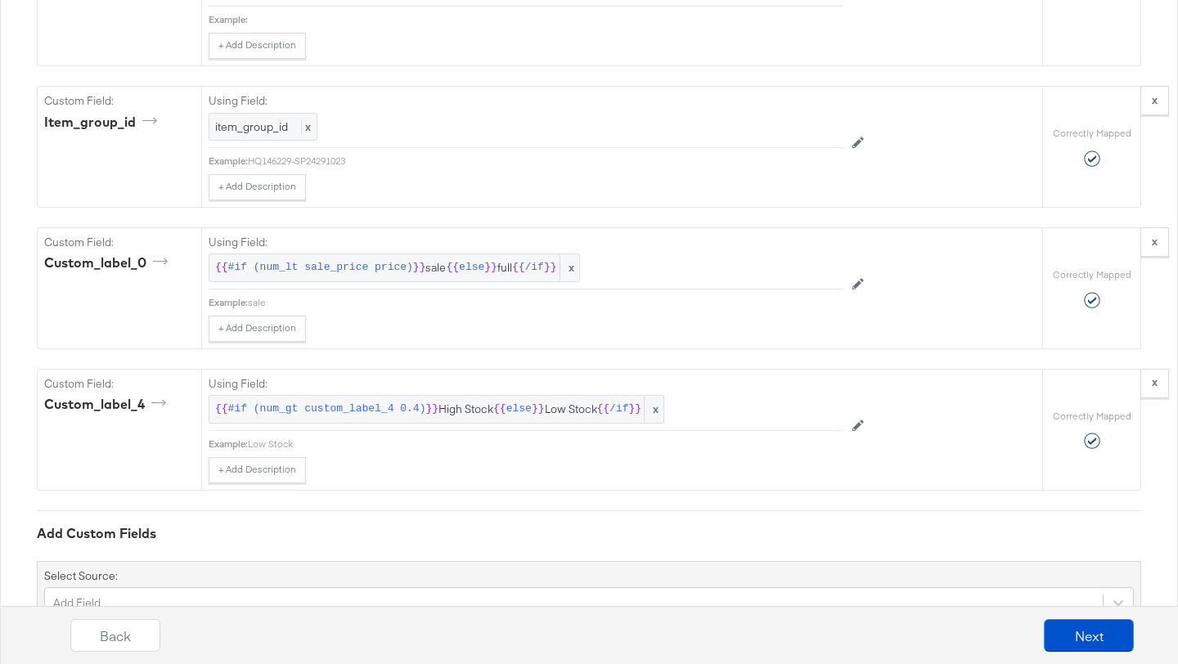
scroll to position [3189, 0]
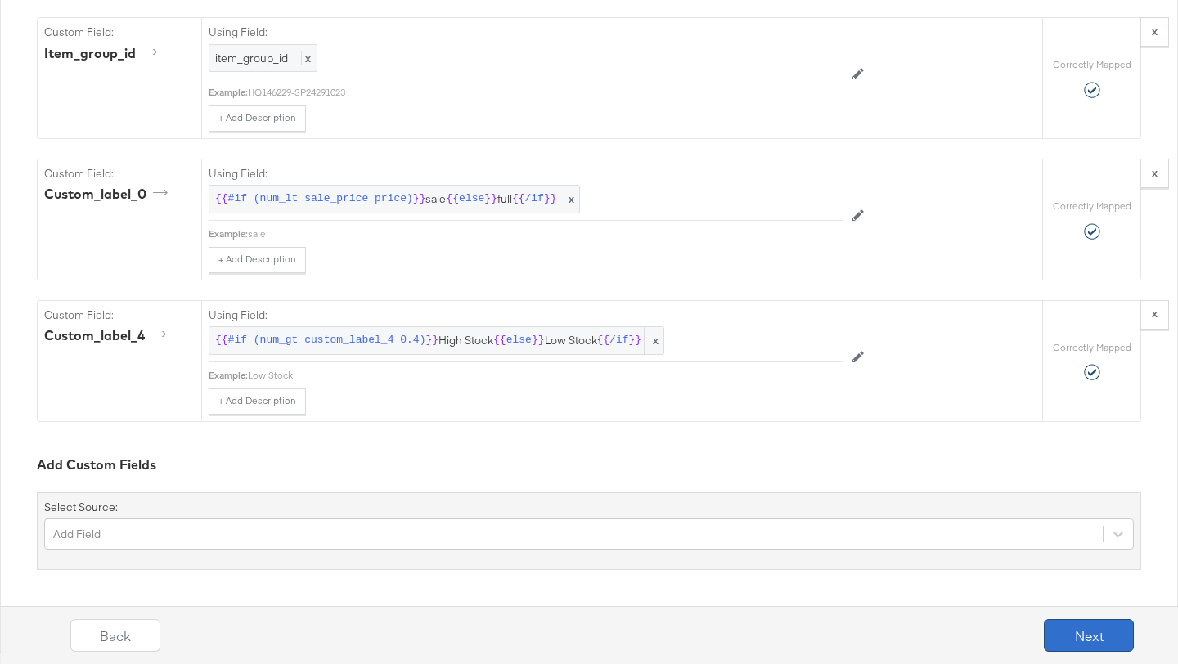
click at [1061, 639] on button "Next" at bounding box center [1089, 635] width 90 height 33
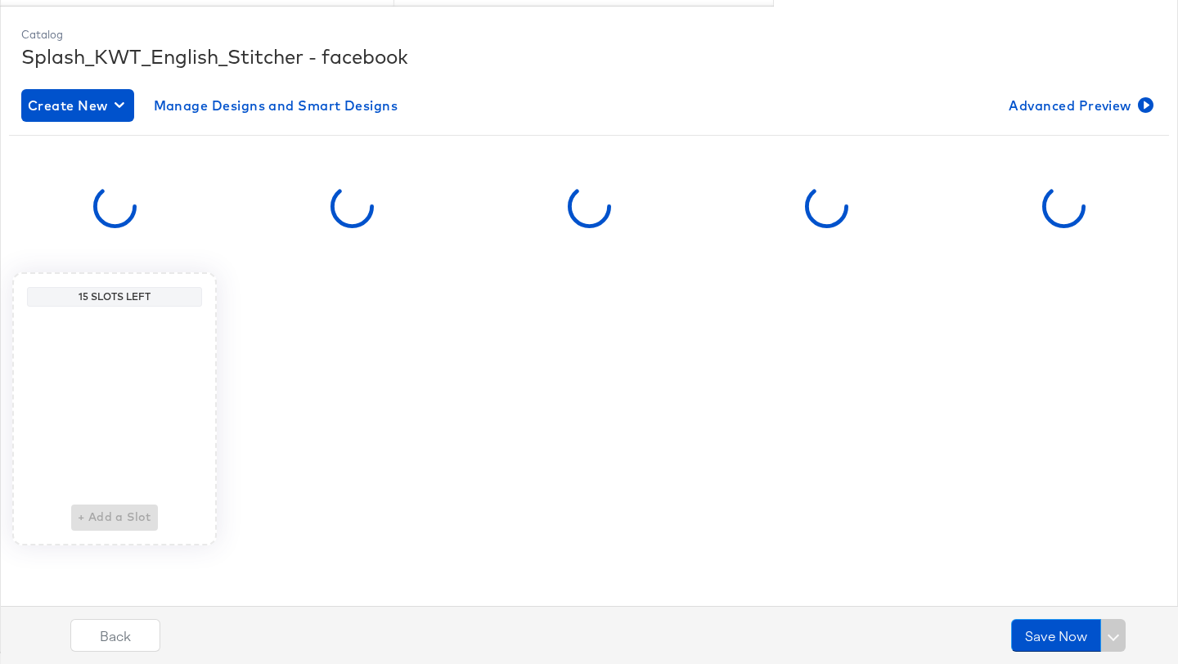
scroll to position [0, 0]
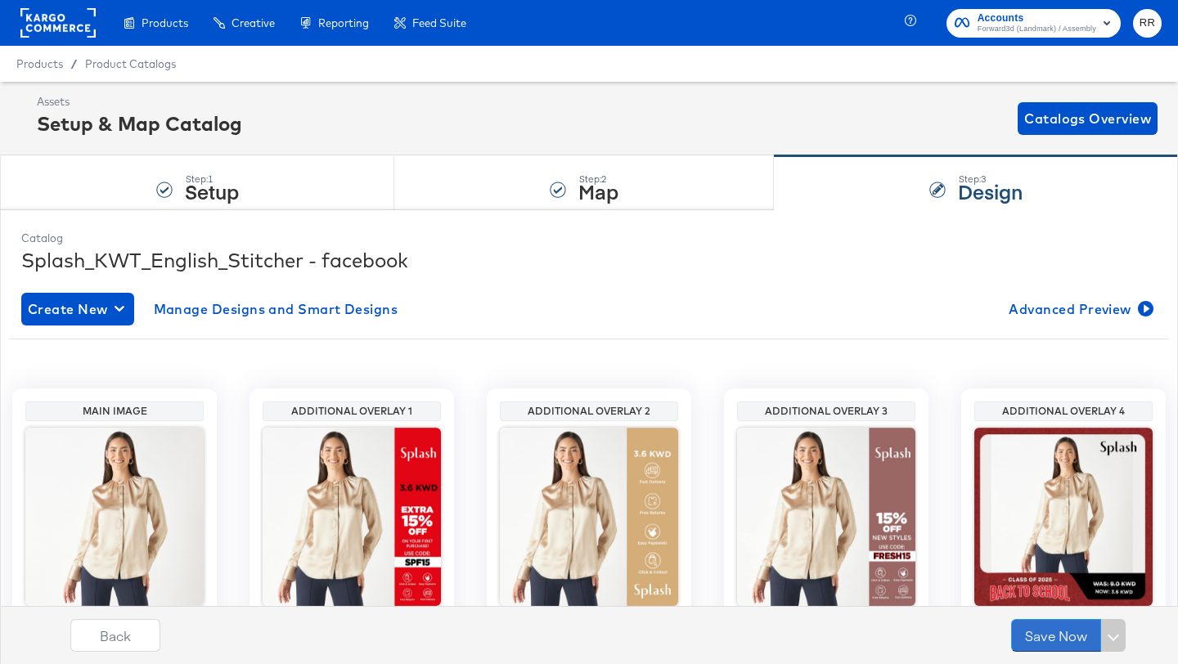
click at [1011, 634] on div "Save Now" at bounding box center [1068, 635] width 115 height 33
click at [1029, 634] on button "Save Now" at bounding box center [1056, 635] width 90 height 33
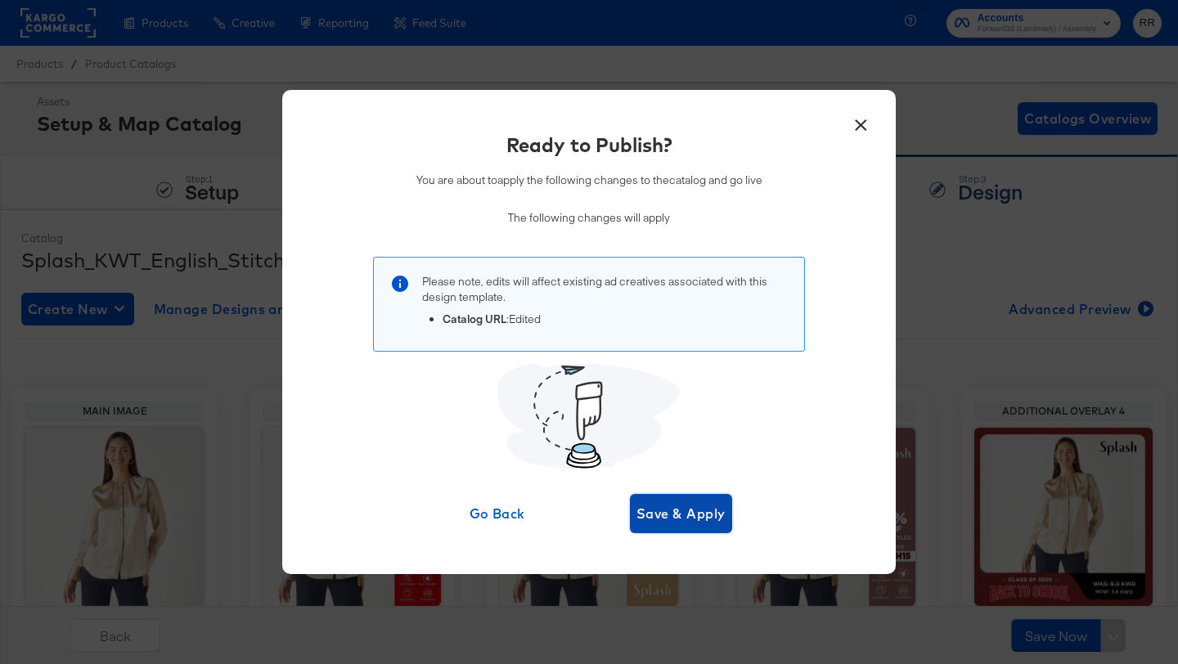
click at [664, 509] on span "Save & Apply" at bounding box center [681, 513] width 89 height 23
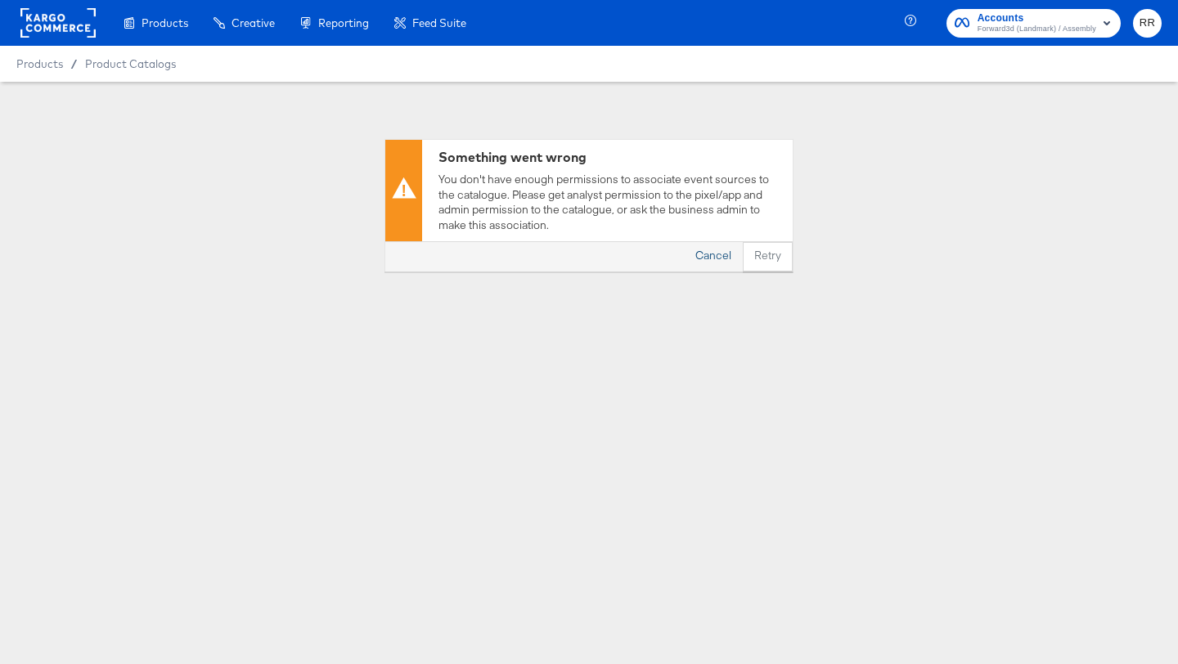
click at [706, 254] on button "Cancel" at bounding box center [713, 256] width 59 height 29
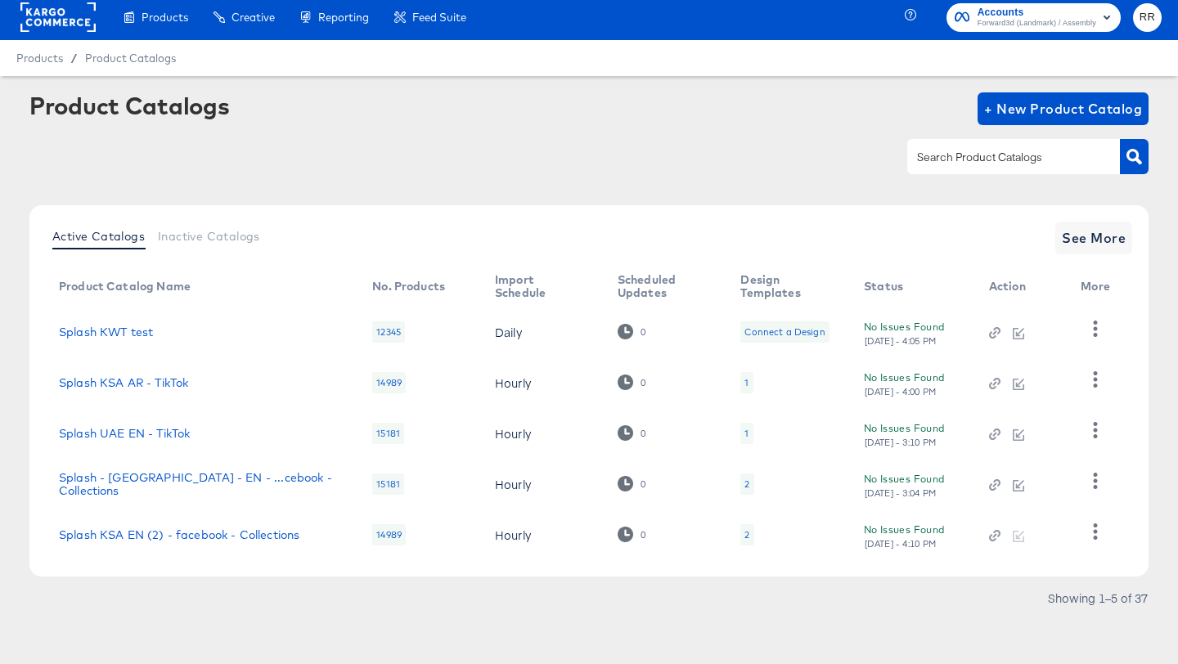
scroll to position [10, 0]
